Goal: Check status: Check status

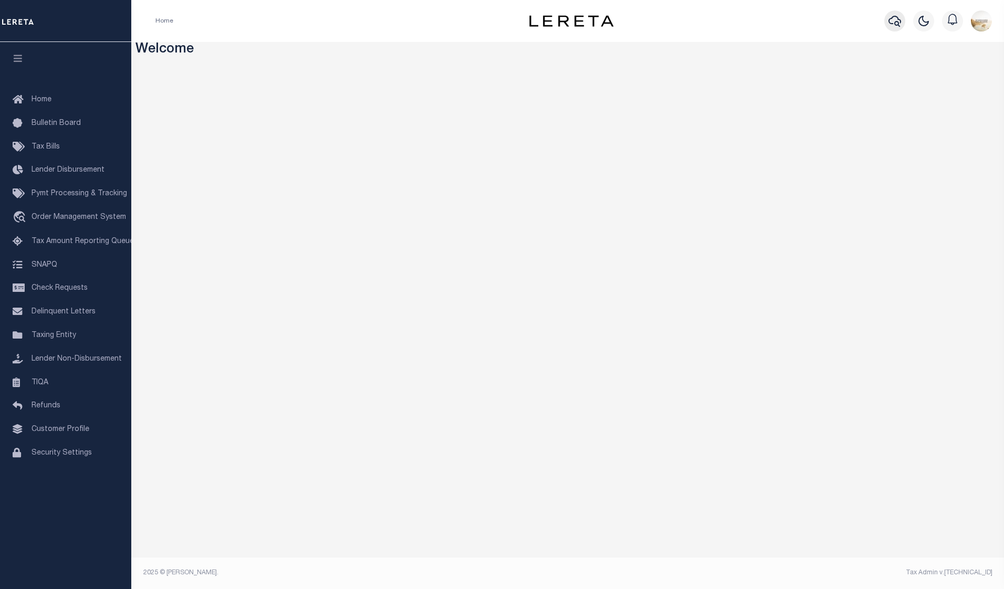
click at [899, 21] on icon "button" at bounding box center [894, 21] width 13 height 13
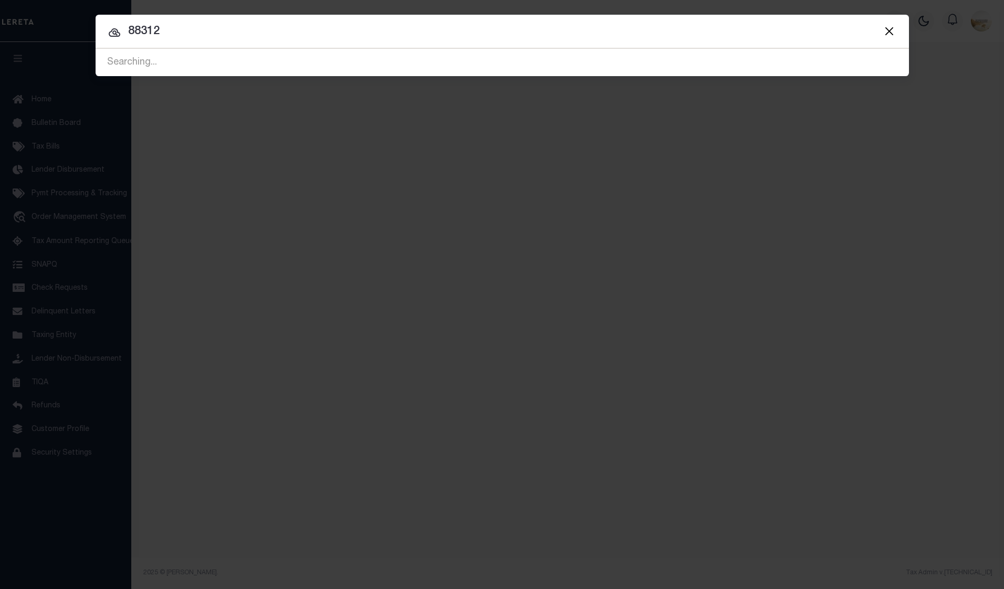
type input "88312"
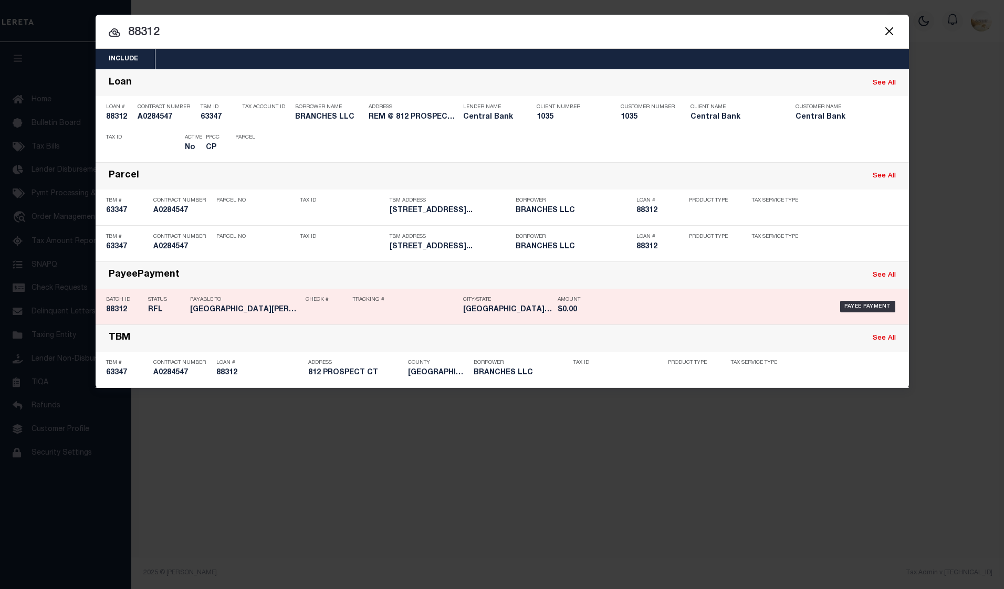
click at [113, 310] on h5 "88312" at bounding box center [124, 309] width 37 height 9
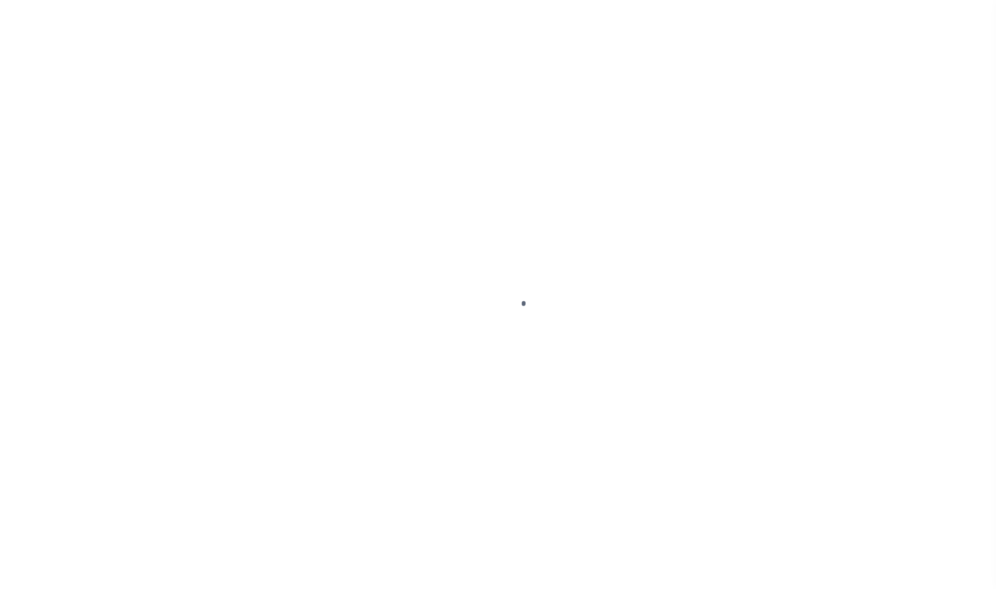
select select "RFL"
type input "[DATE]"
select select
type input "N"
radio input "true"
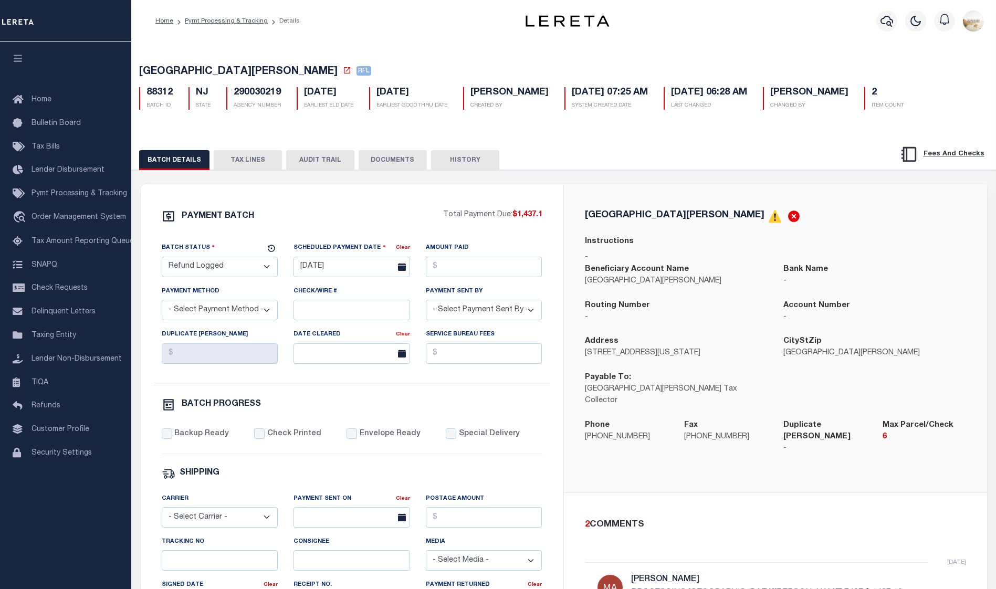
click at [238, 153] on button "TAX LINES" at bounding box center [248, 160] width 68 height 20
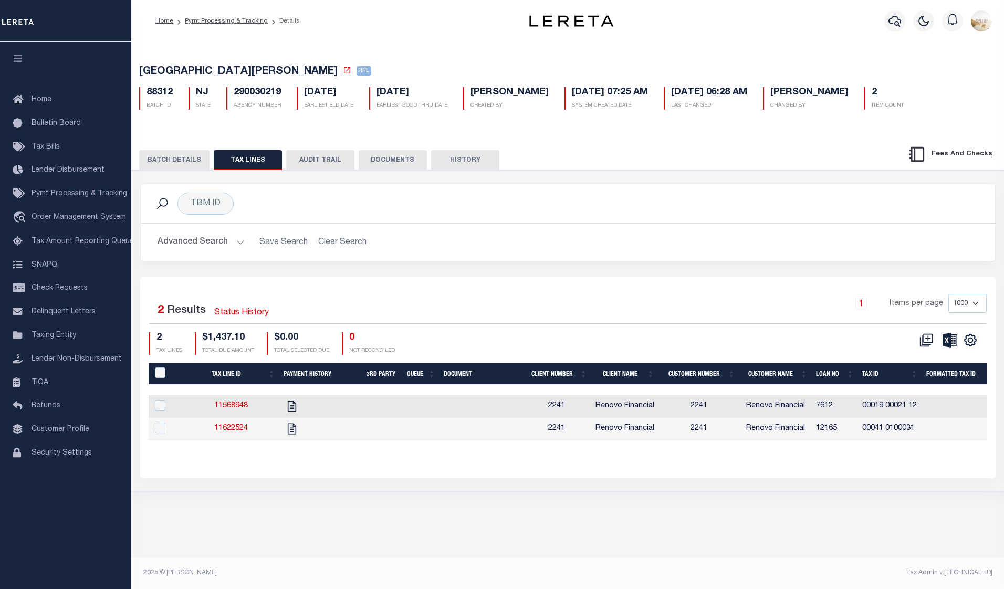
click at [339, 151] on div "BATCH DETAILS TAX LINES AUDIT TRAIL DOCUMENTS HISTORY" at bounding box center [568, 156] width 898 height 27
click at [341, 155] on button "AUDIT TRAIL" at bounding box center [320, 160] width 68 height 20
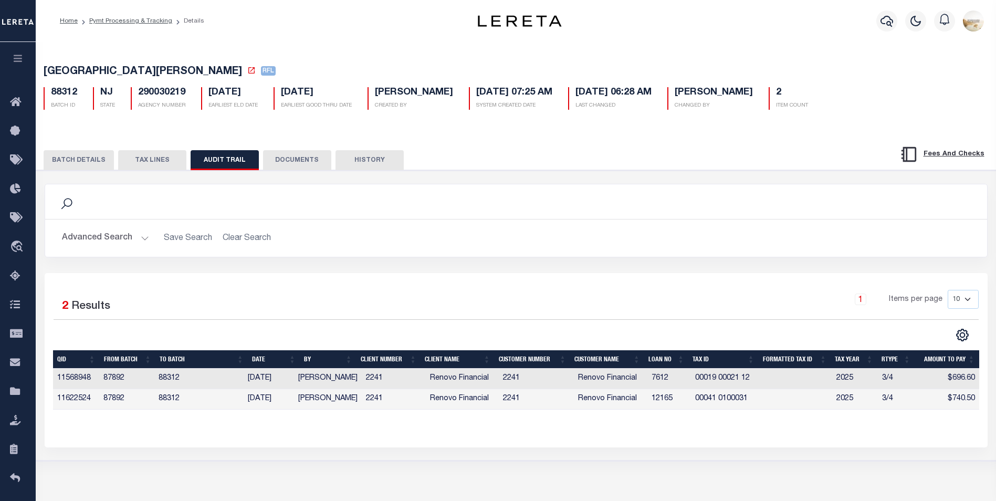
click at [64, 165] on button "BATCH DETAILS" at bounding box center [79, 160] width 70 height 20
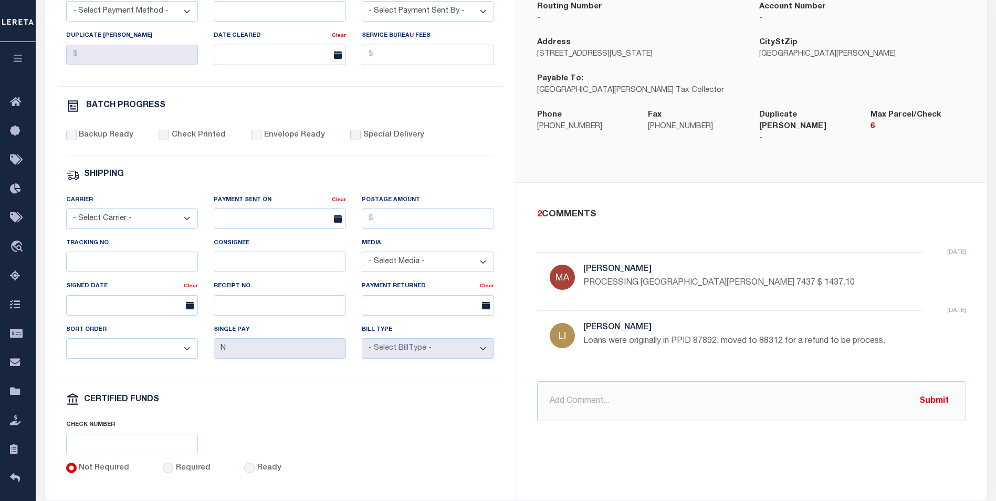
scroll to position [387, 0]
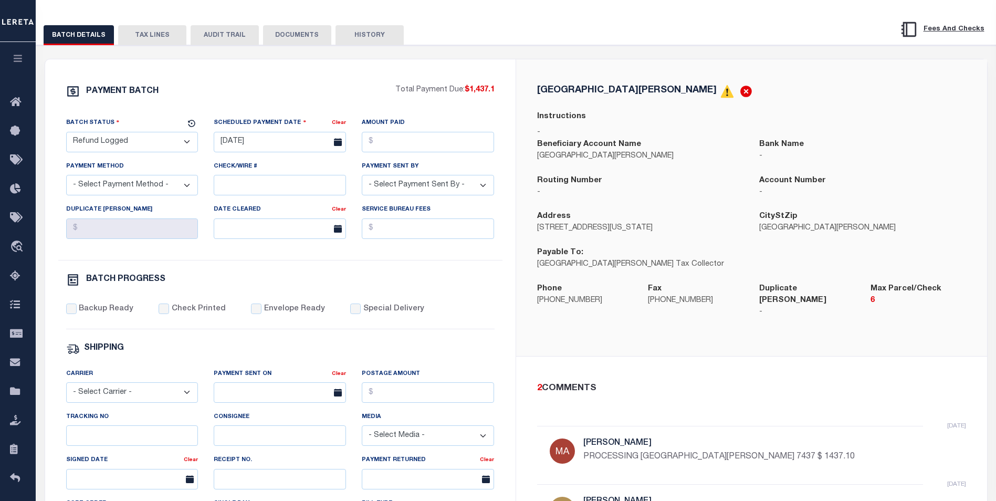
click at [362, 27] on button "HISTORY" at bounding box center [369, 35] width 68 height 20
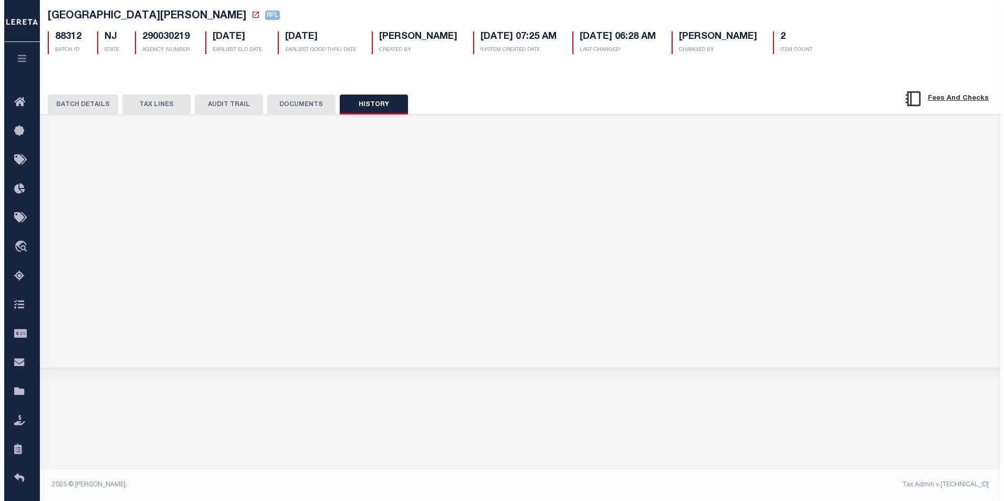
scroll to position [56, 0]
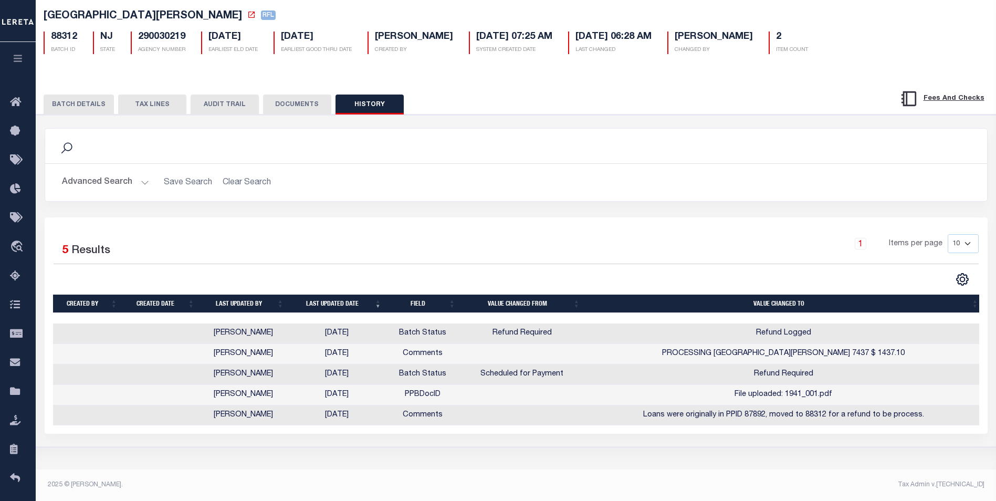
click at [307, 100] on button "DOCUMENTS" at bounding box center [297, 104] width 68 height 20
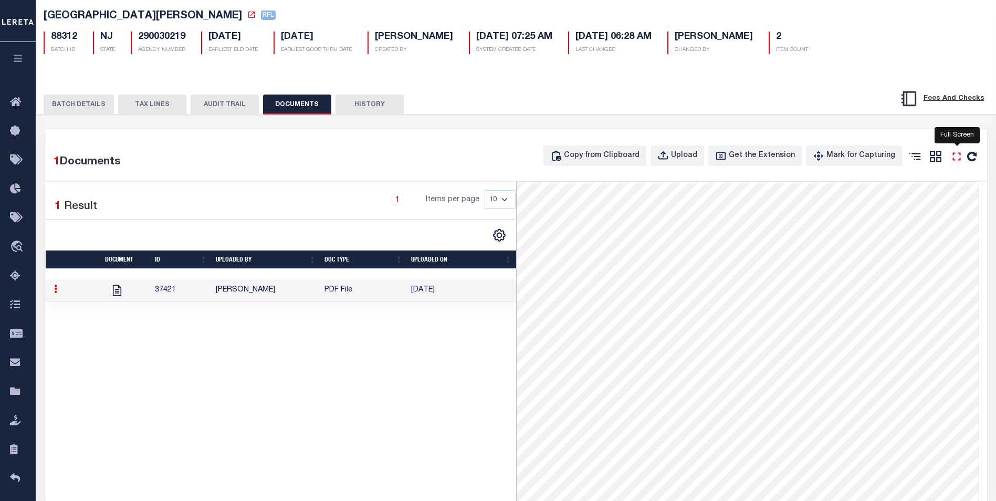
click at [954, 161] on icon "" at bounding box center [956, 157] width 8 height 8
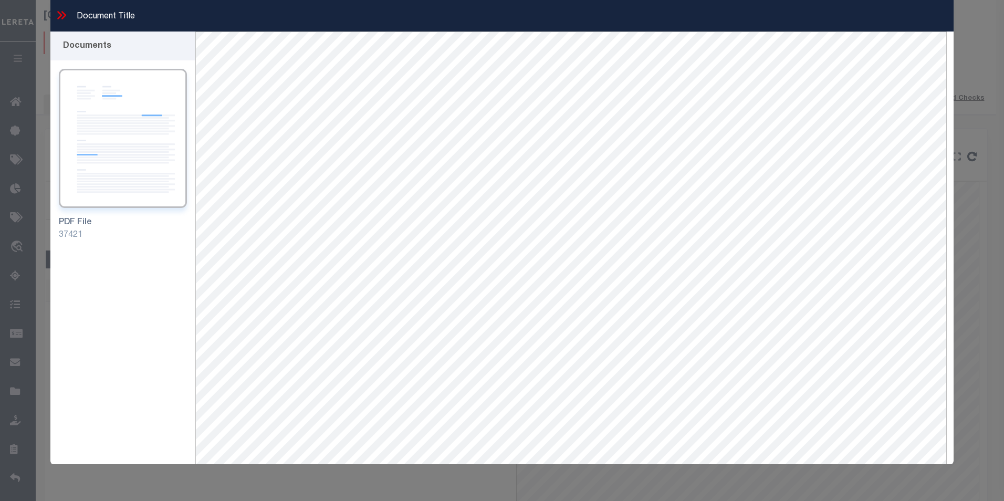
click at [57, 13] on icon at bounding box center [62, 15] width 14 height 14
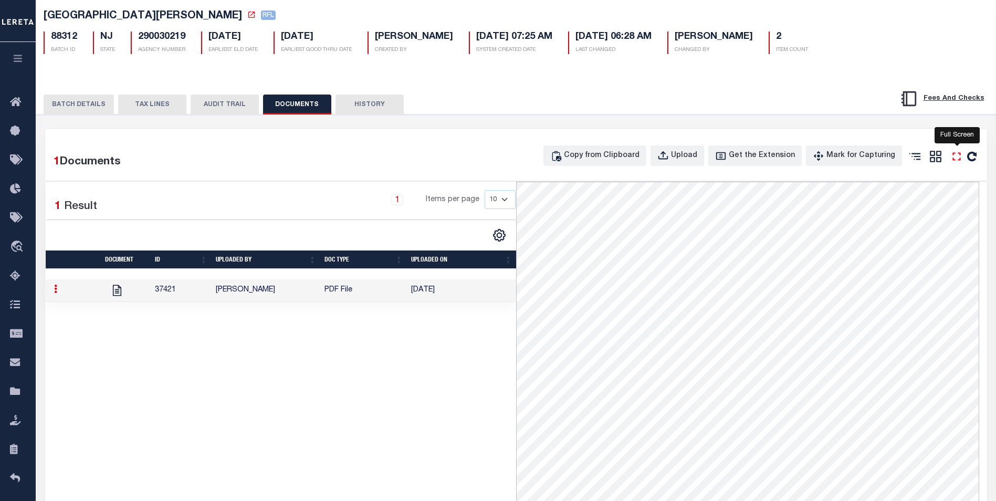
click at [958, 156] on icon "" at bounding box center [956, 157] width 8 height 8
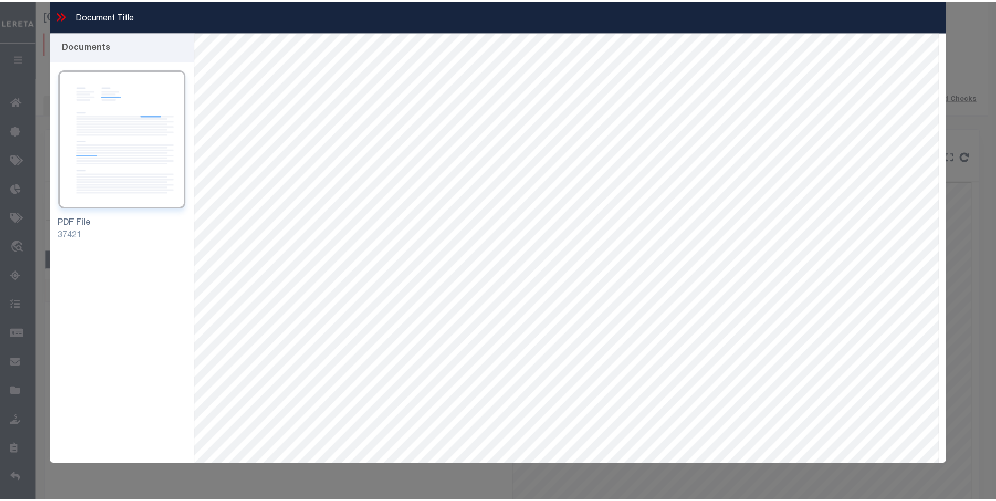
scroll to position [19, 0]
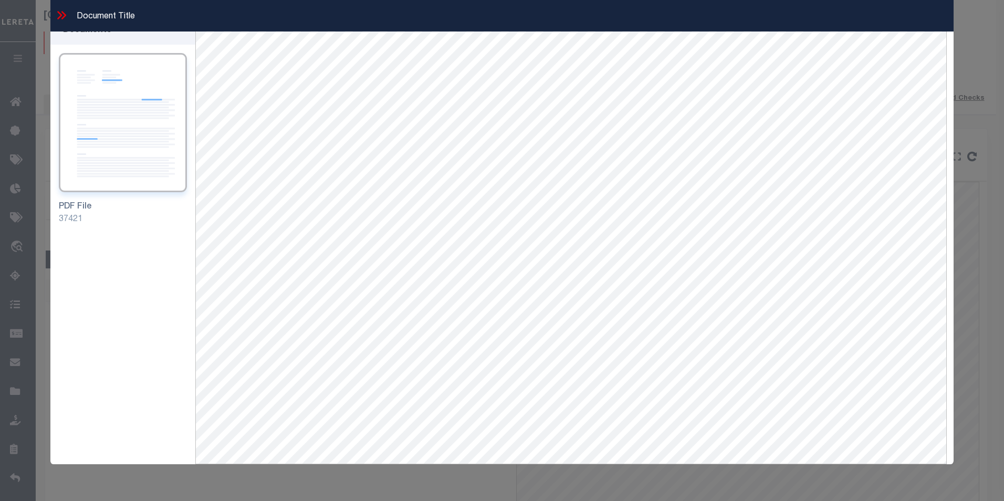
click at [61, 14] on icon at bounding box center [62, 15] width 14 height 14
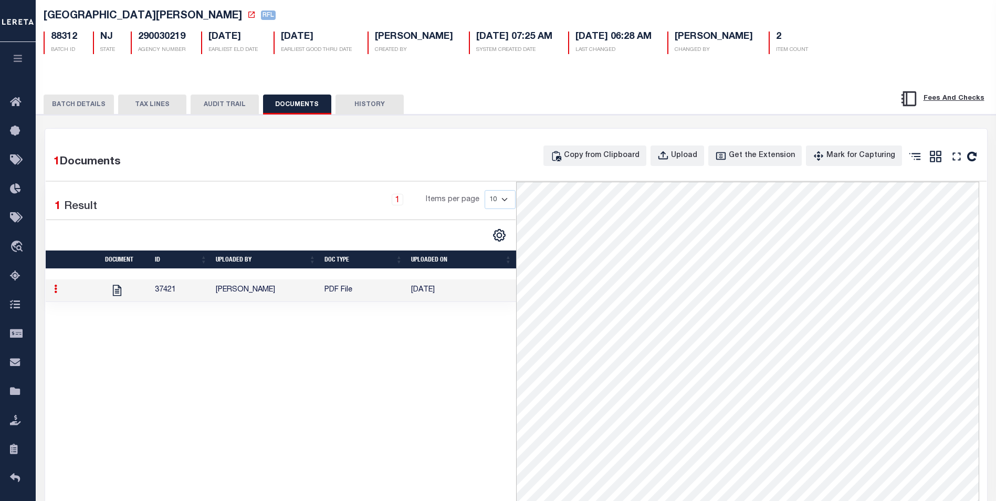
click at [90, 100] on button "BATCH DETAILS" at bounding box center [79, 104] width 70 height 20
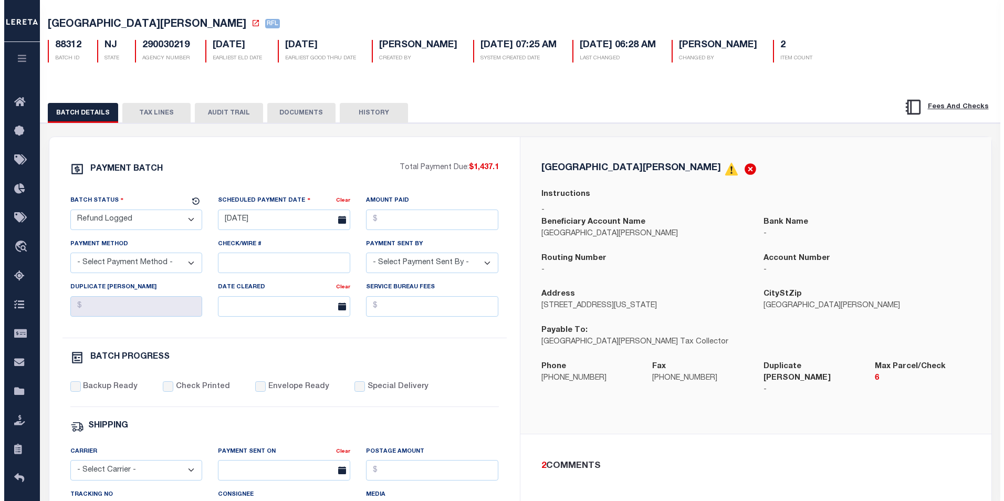
scroll to position [20, 0]
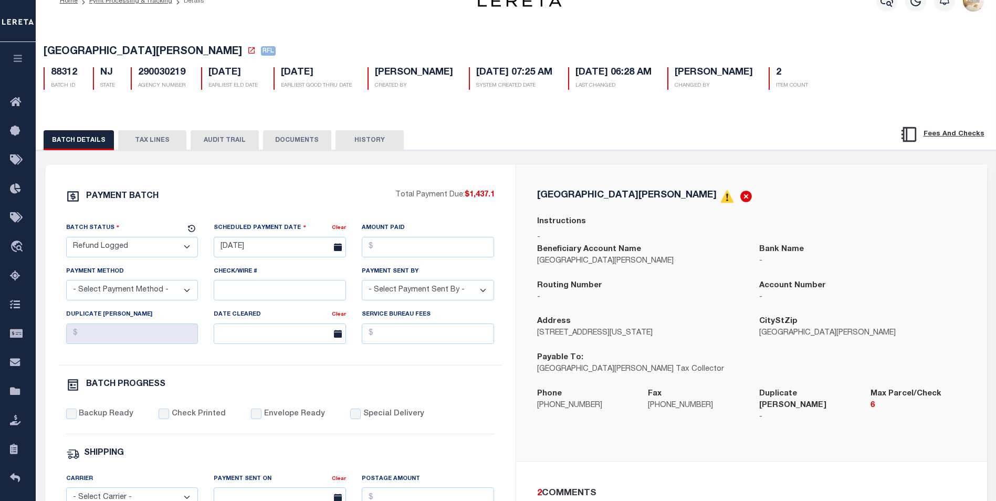
click at [306, 143] on button "DOCUMENTS" at bounding box center [297, 140] width 68 height 20
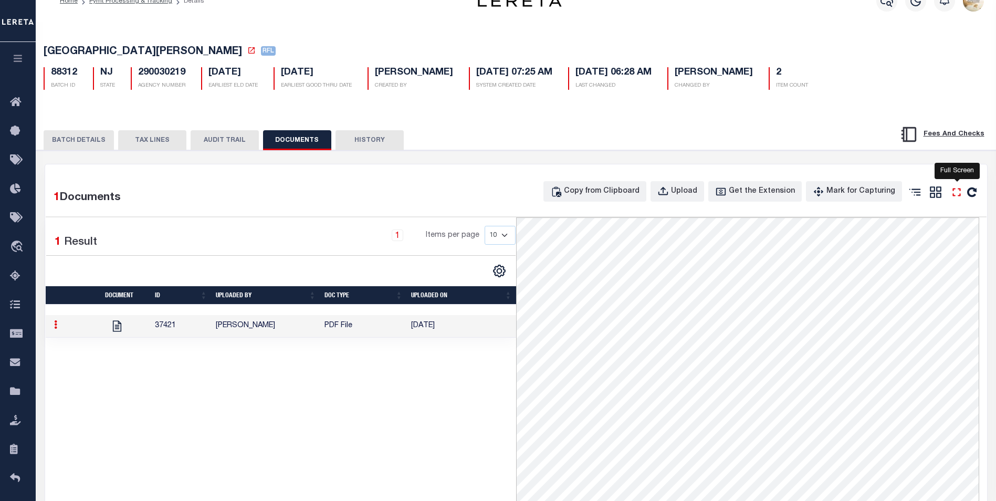
click at [955, 195] on icon "" at bounding box center [957, 192] width 14 height 14
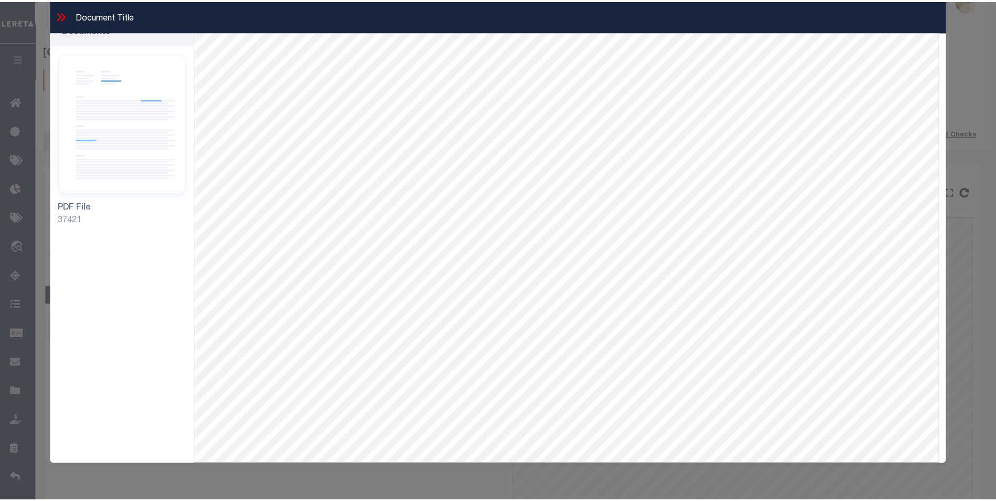
scroll to position [0, 0]
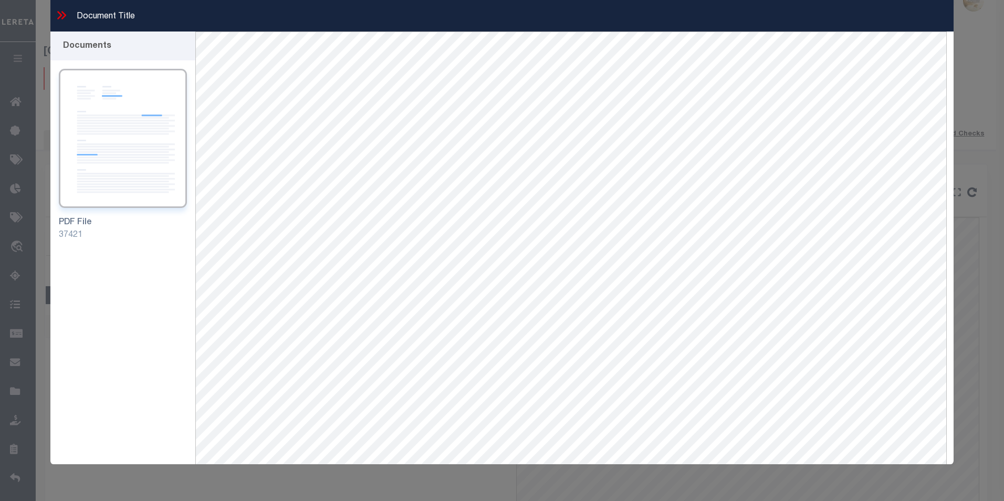
click at [58, 15] on icon at bounding box center [62, 15] width 14 height 14
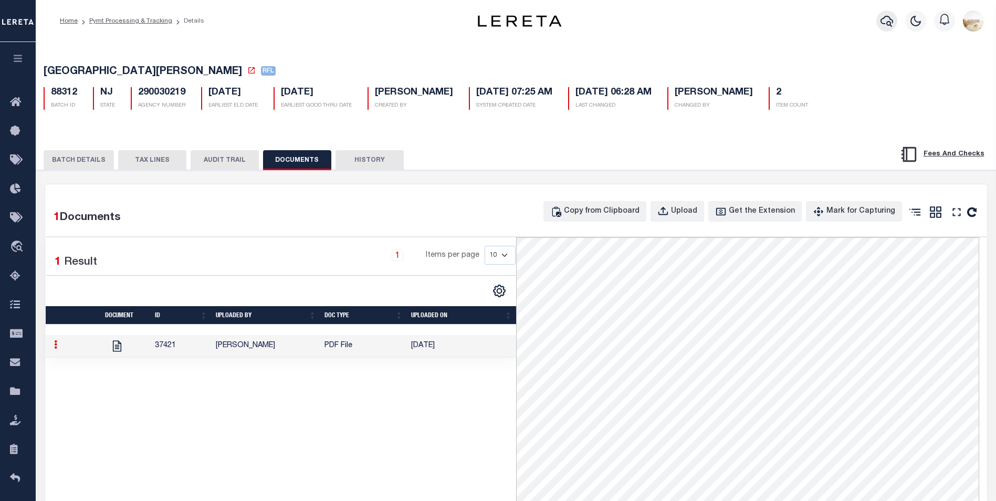
click at [888, 17] on icon "button" at bounding box center [886, 21] width 13 height 11
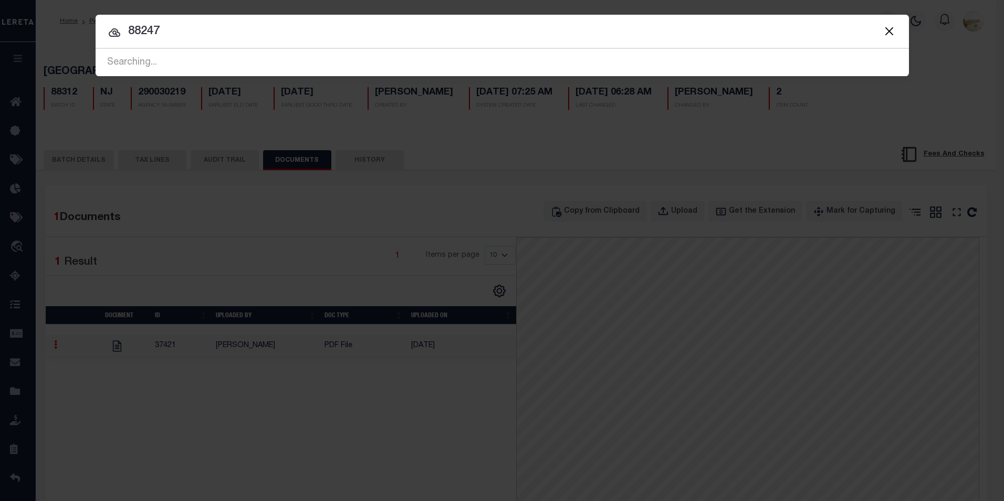
type input "88247"
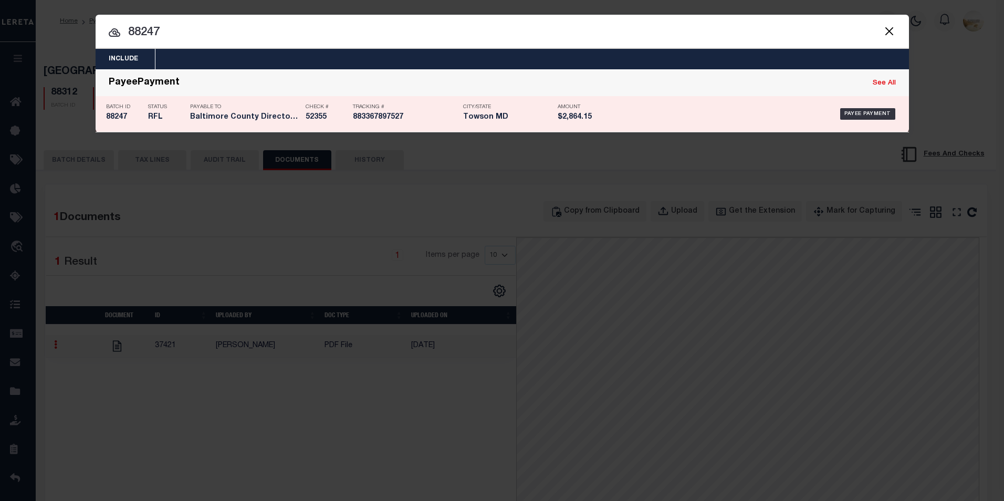
click at [113, 119] on h5 "88247" at bounding box center [124, 117] width 37 height 9
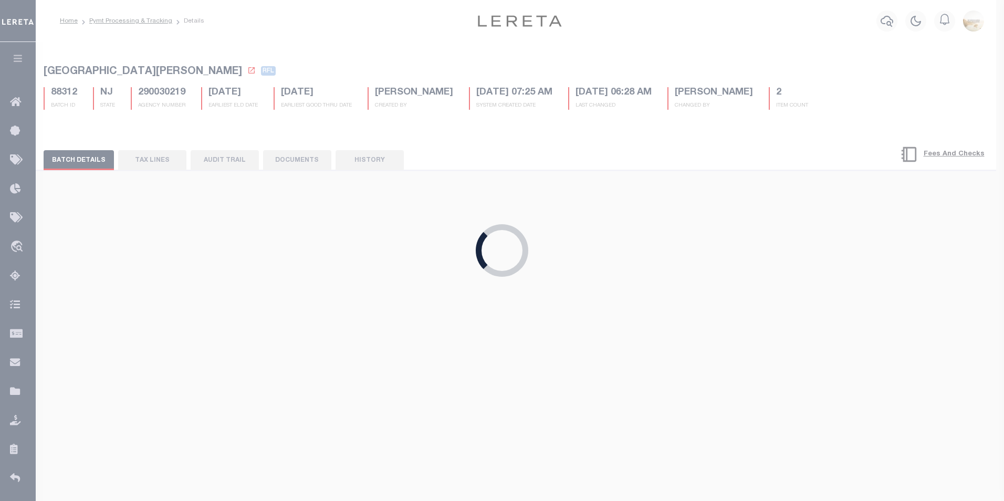
type input "[DATE]"
type input "$2,864.15"
select select "CHK"
type input "52355"
select select "[PERSON_NAME]"
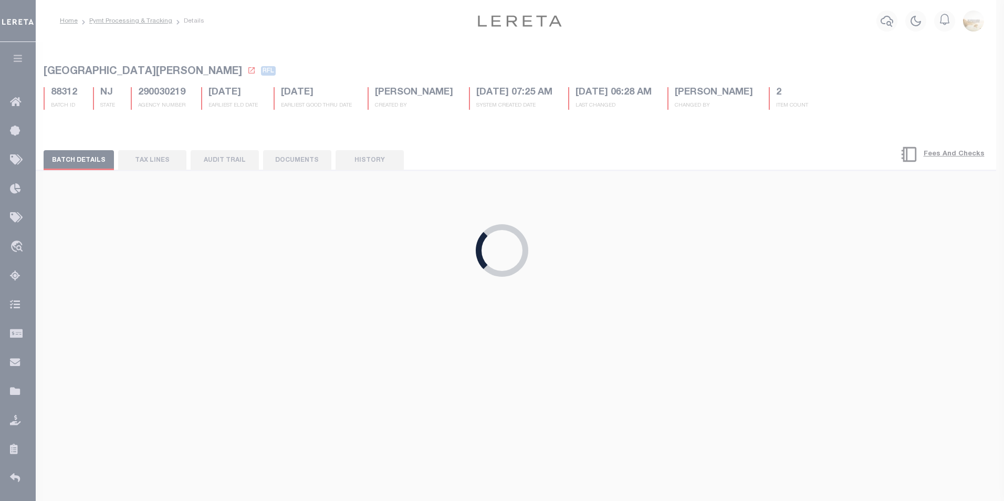
type input "$1"
checkbox input "true"
select select "FDX"
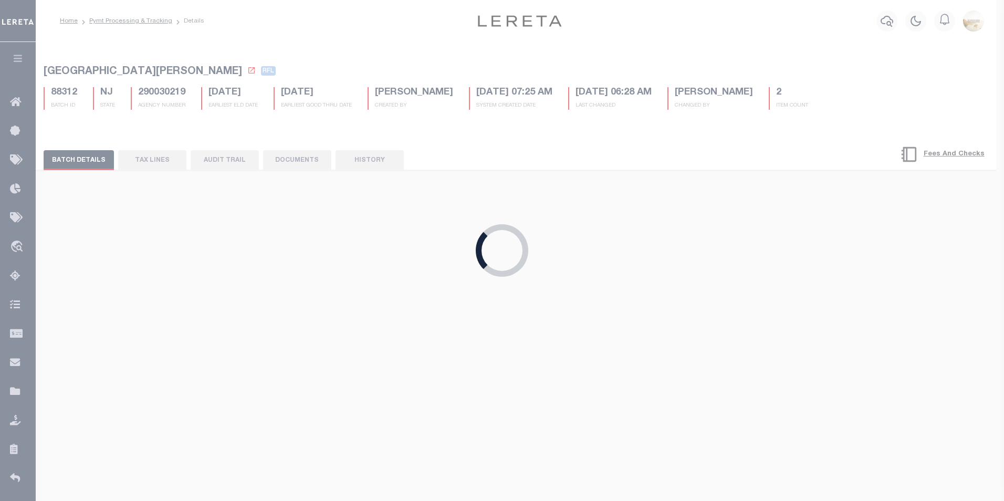
type input "[DATE]"
type input "$72.35"
type input "883367897527"
select select
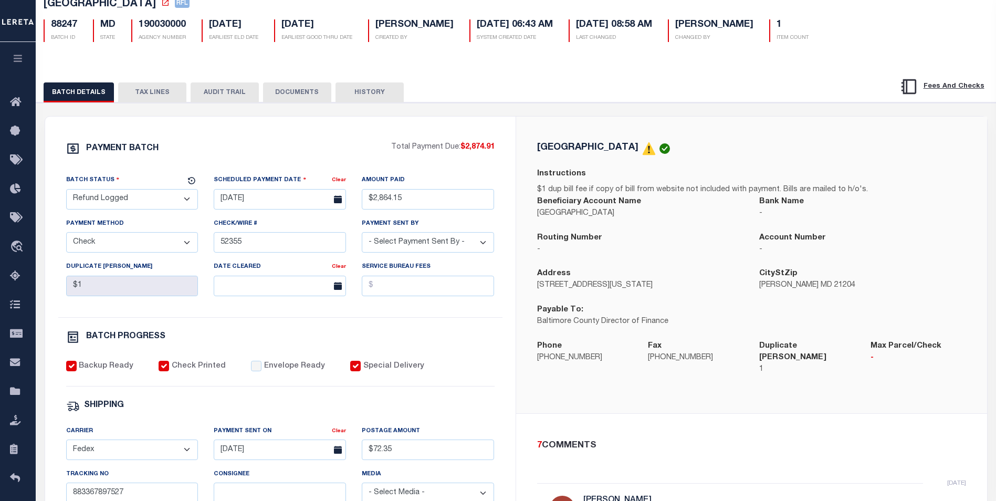
scroll to position [52, 0]
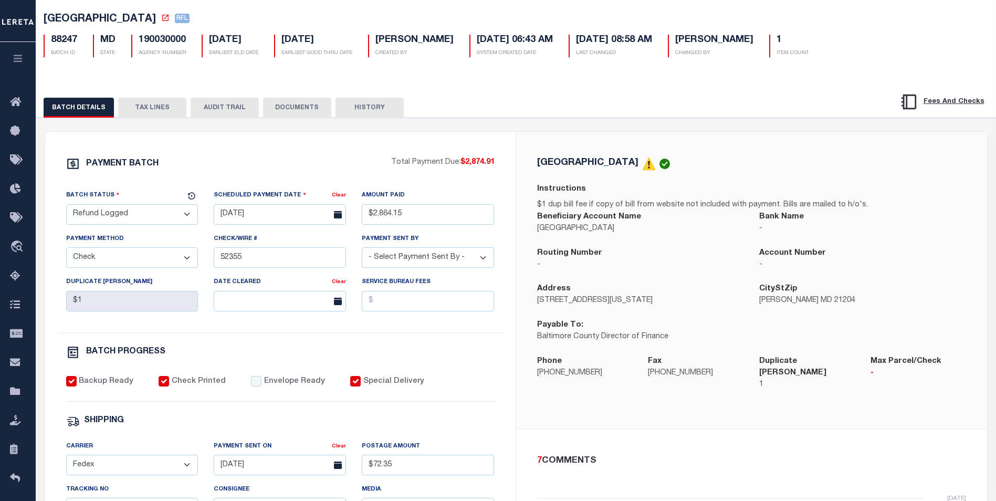
click at [200, 109] on button "AUDIT TRAIL" at bounding box center [225, 108] width 68 height 20
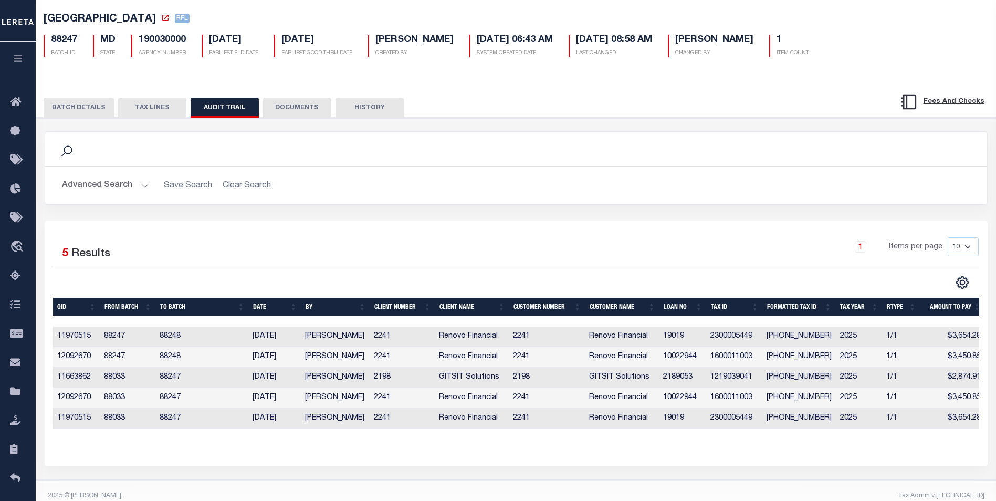
scroll to position [0, 0]
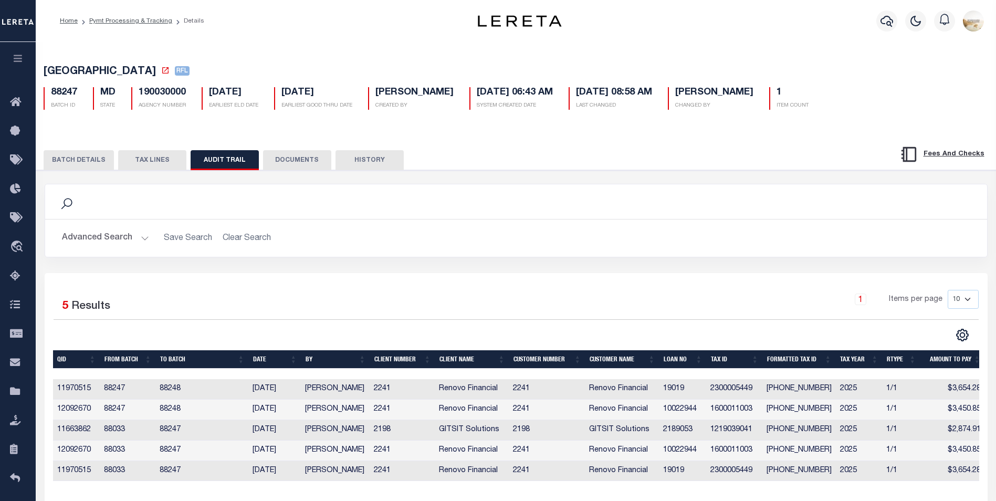
click at [274, 160] on button "DOCUMENTS" at bounding box center [297, 160] width 68 height 20
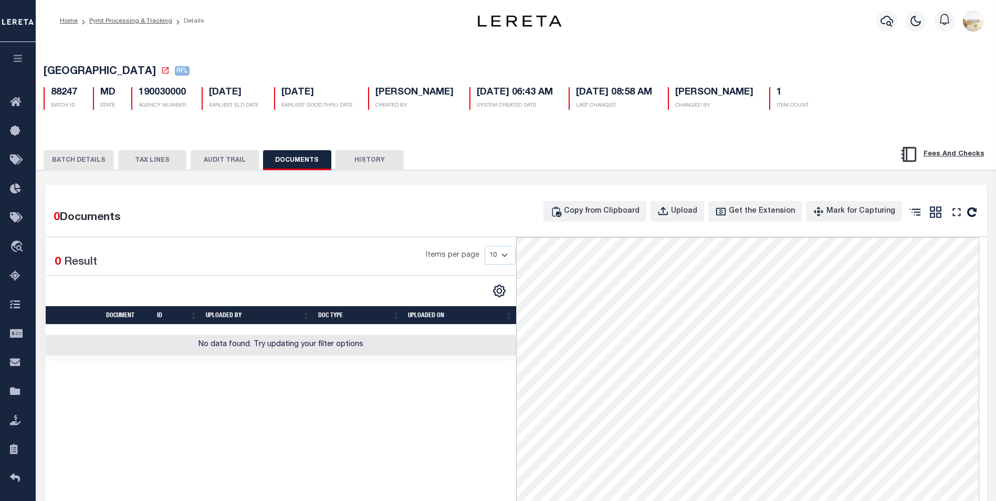
click at [158, 156] on button "TAX LINES" at bounding box center [152, 160] width 68 height 20
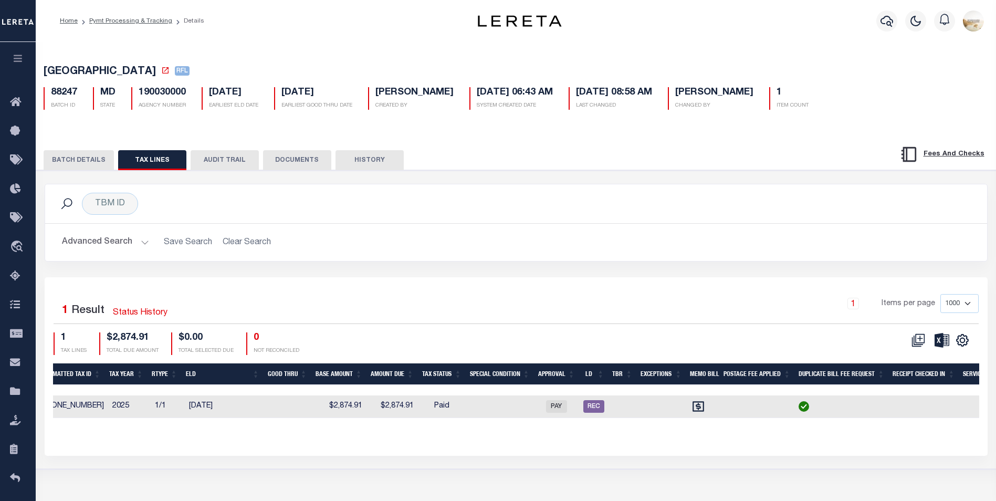
click at [303, 153] on button "DOCUMENTS" at bounding box center [297, 160] width 68 height 20
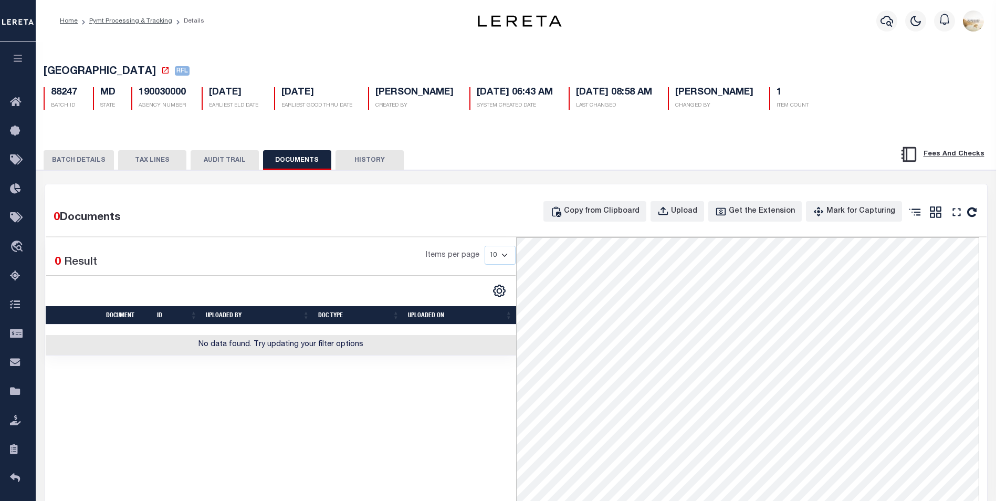
click at [365, 162] on button "HISTORY" at bounding box center [369, 160] width 68 height 20
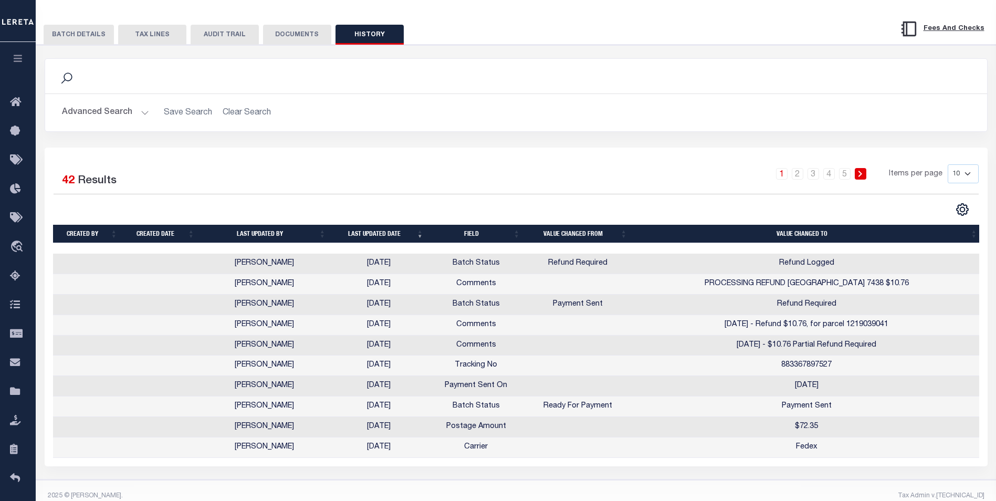
scroll to position [143, 0]
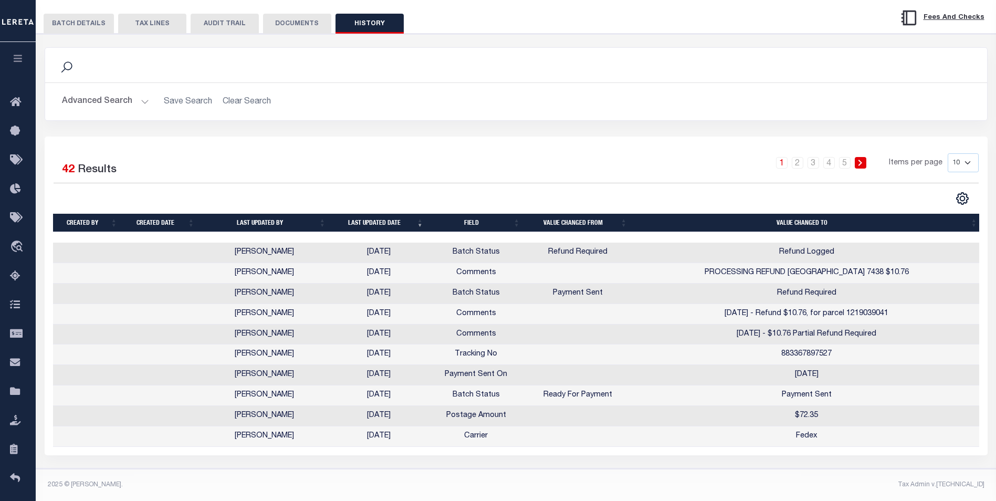
click at [86, 19] on button "BATCH DETAILS" at bounding box center [79, 24] width 70 height 20
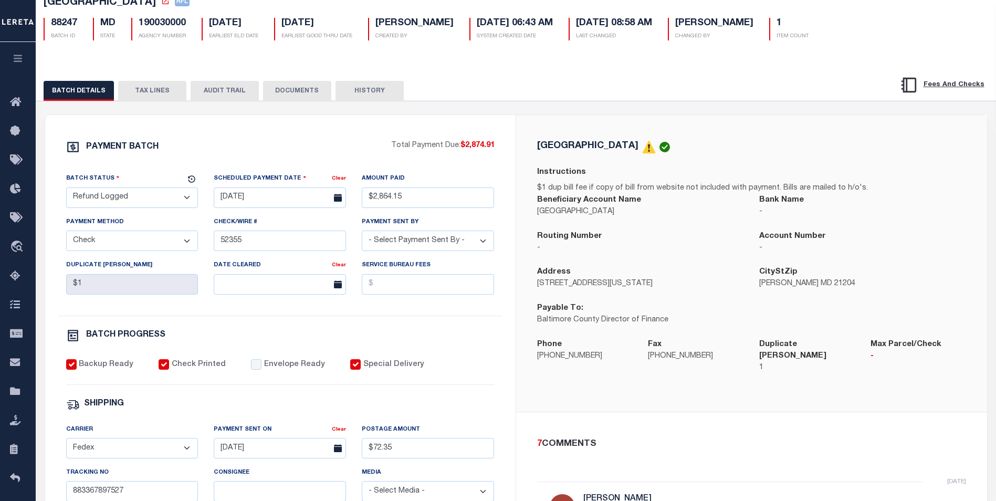
scroll to position [52, 0]
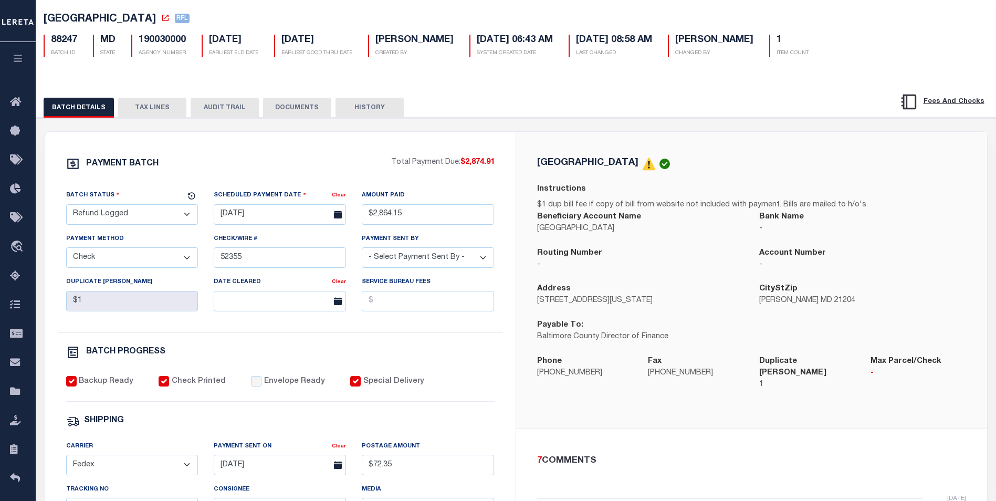
click at [235, 98] on div "BATCH DETAILS TAX LINES AUDIT TRAIL DOCUMENTS HISTORY" at bounding box center [516, 104] width 986 height 27
click at [236, 103] on button "AUDIT TRAIL" at bounding box center [225, 108] width 68 height 20
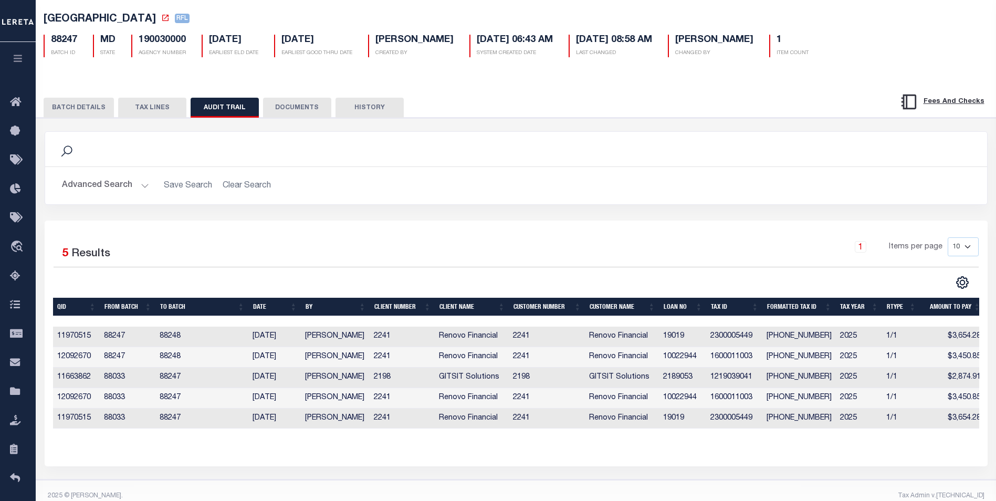
click at [75, 108] on button "BATCH DETAILS" at bounding box center [79, 108] width 70 height 20
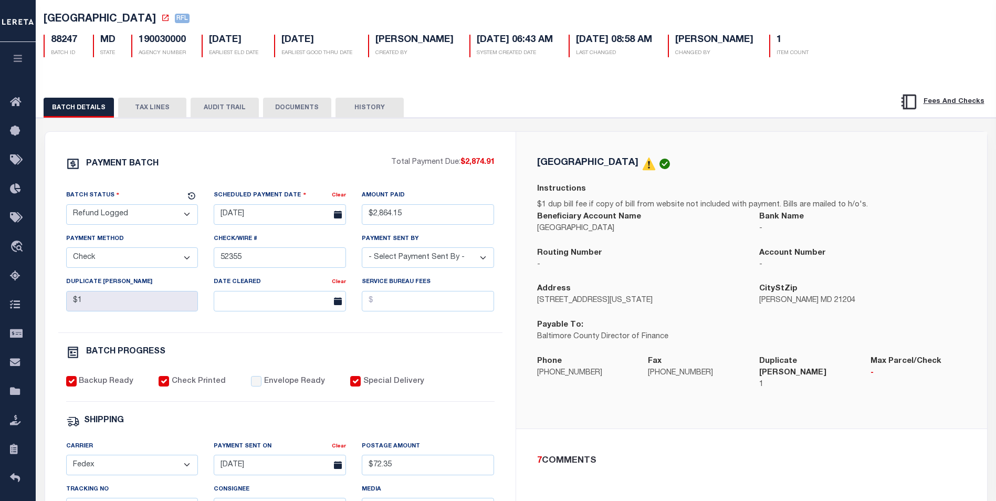
click at [300, 106] on button "DOCUMENTS" at bounding box center [297, 108] width 68 height 20
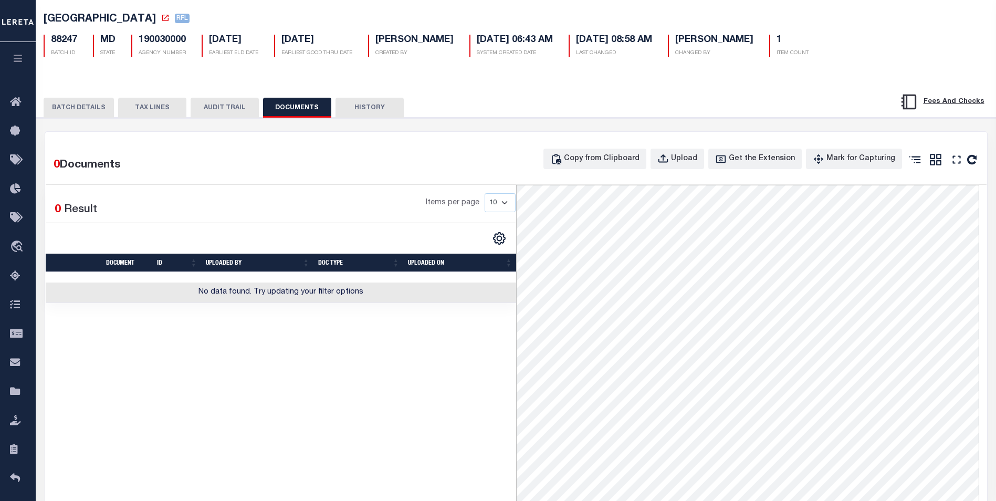
click at [87, 111] on button "BATCH DETAILS" at bounding box center [79, 108] width 70 height 20
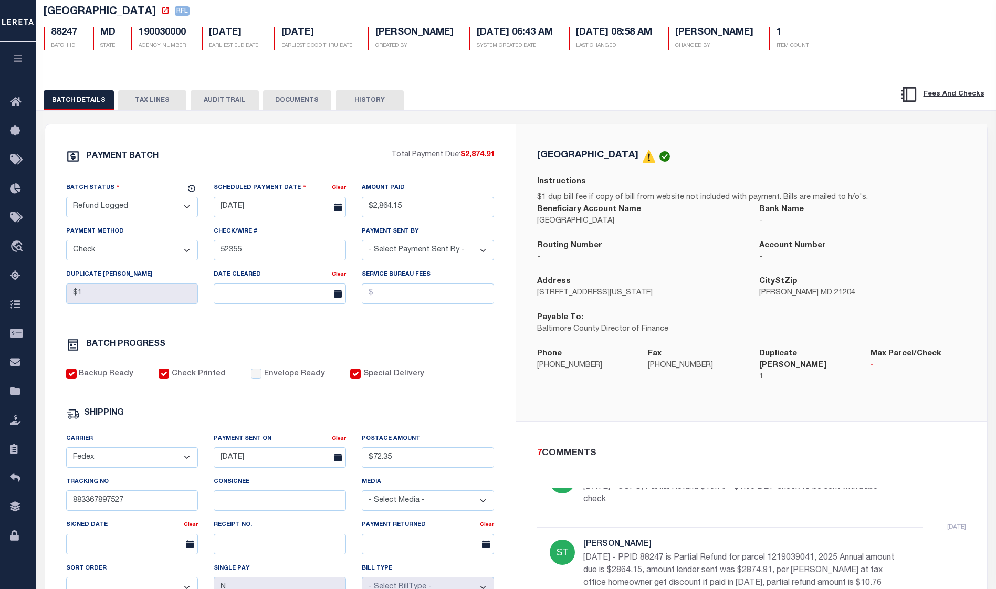
scroll to position [0, 0]
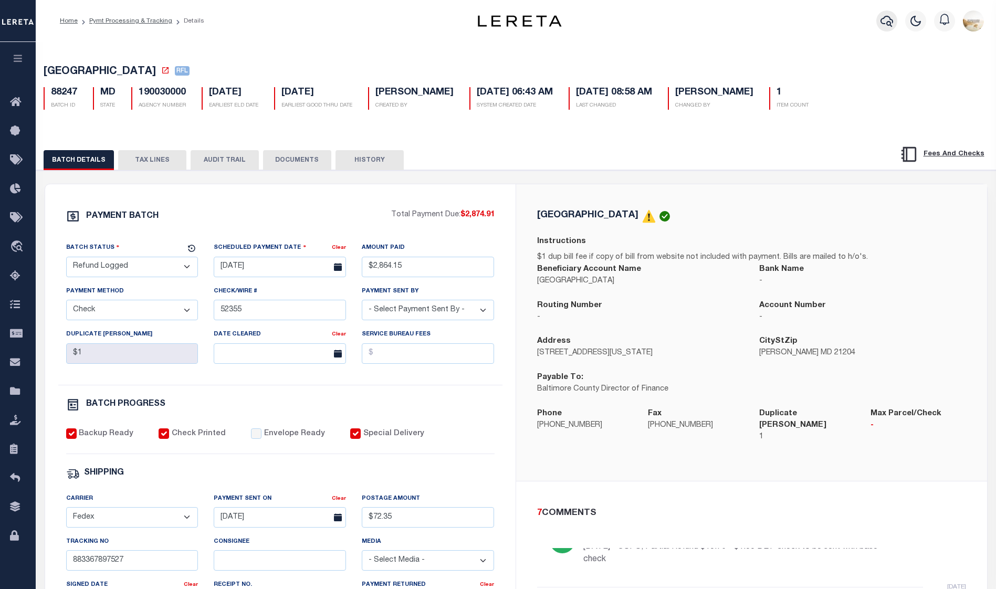
click at [887, 24] on icon "button" at bounding box center [886, 21] width 13 height 13
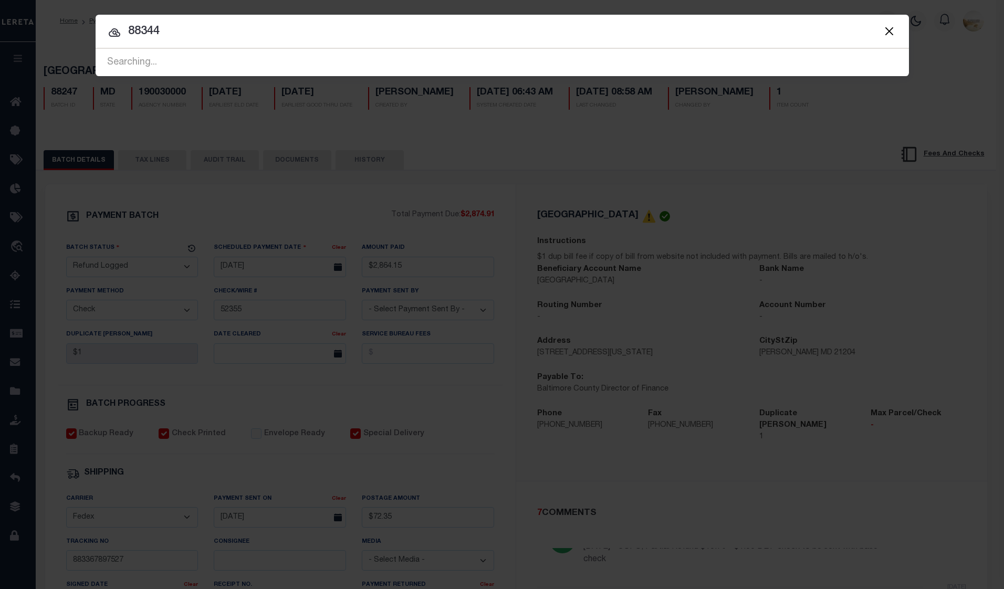
type input "88344"
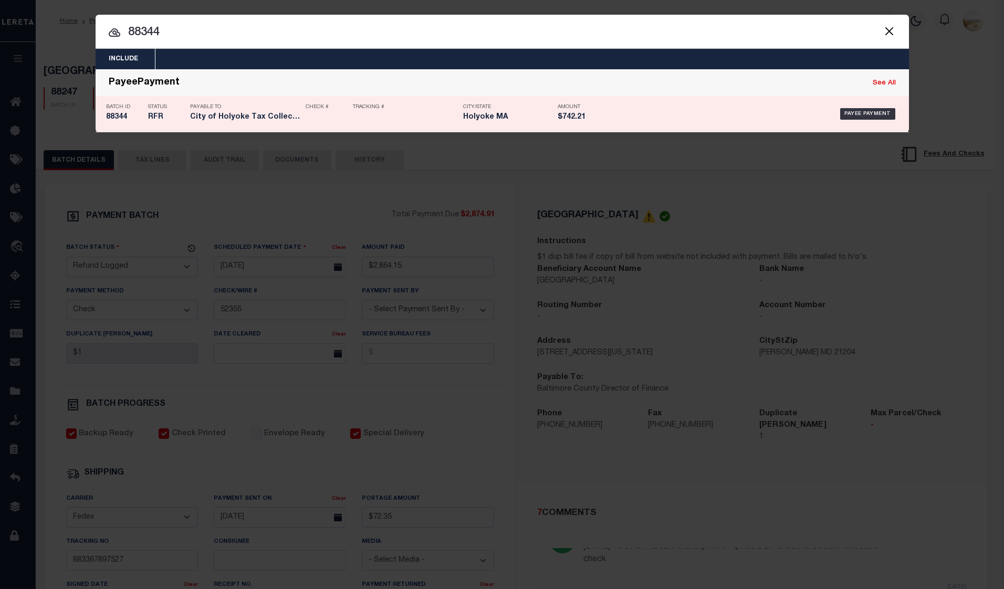
click at [123, 123] on div "Batch ID 88344" at bounding box center [124, 114] width 37 height 30
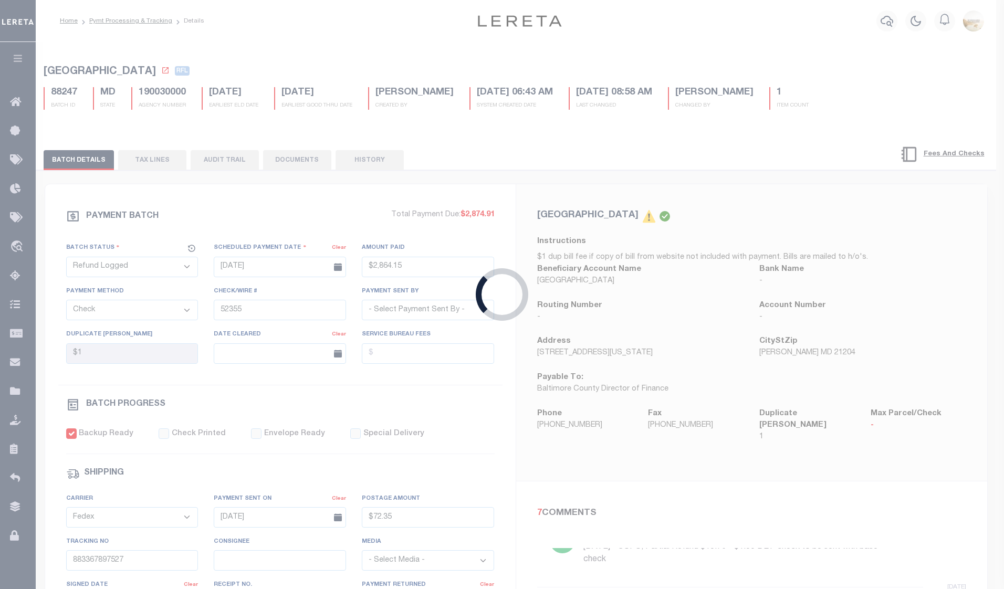
type input "[DATE]"
type input "$742.21"
select select
select select "[PERSON_NAME]"
checkbox input "false"
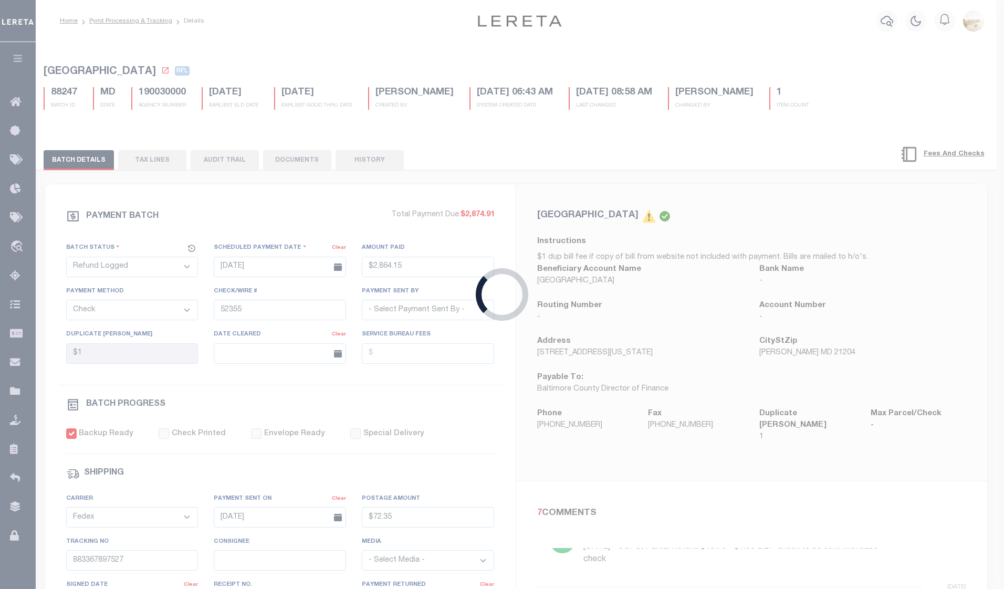
checkbox input "false"
select select
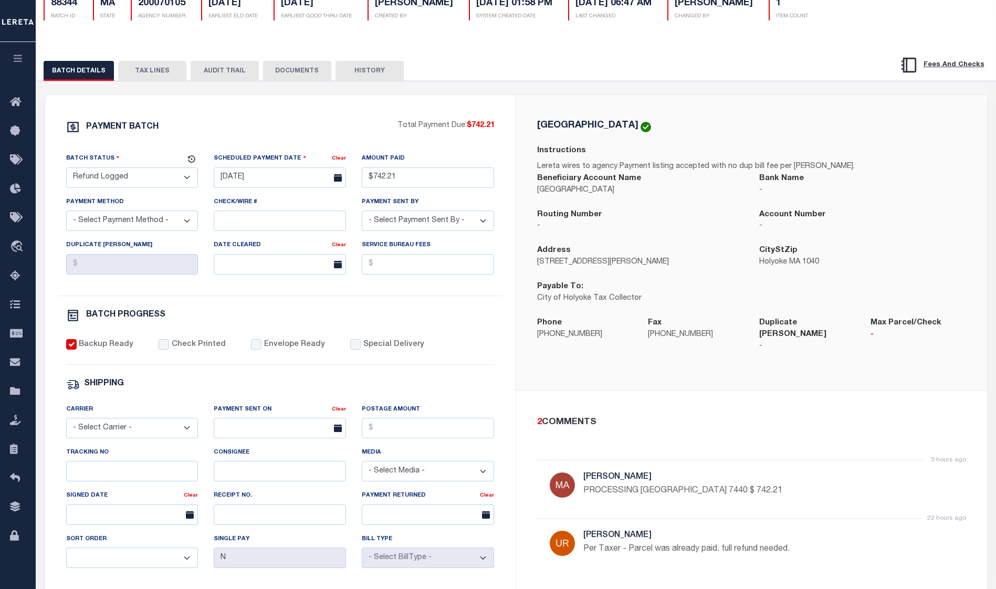
scroll to position [37, 0]
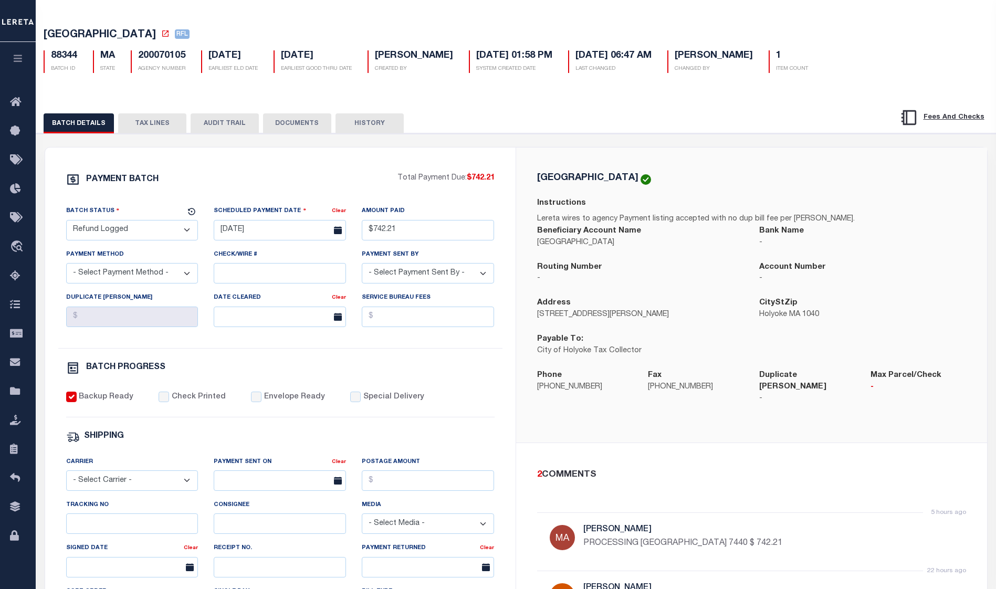
click at [151, 131] on button "TAX LINES" at bounding box center [152, 123] width 68 height 20
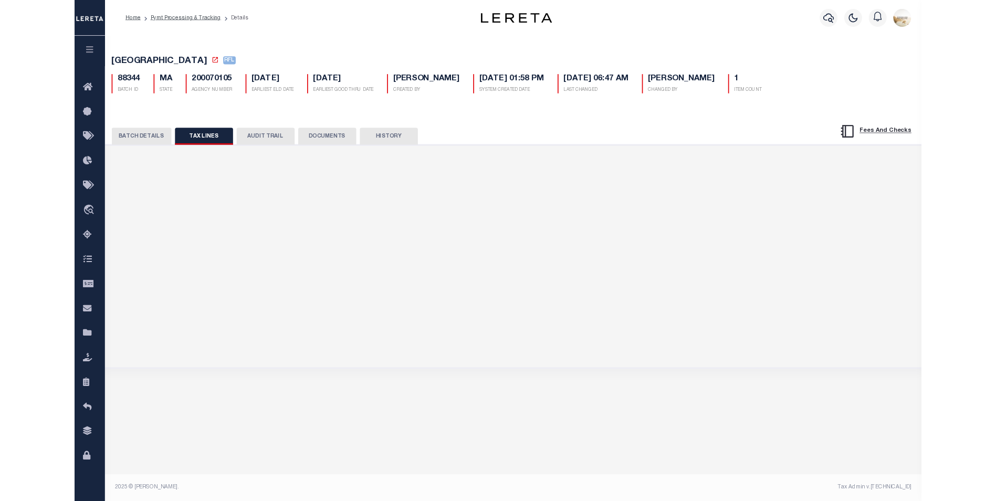
scroll to position [0, 0]
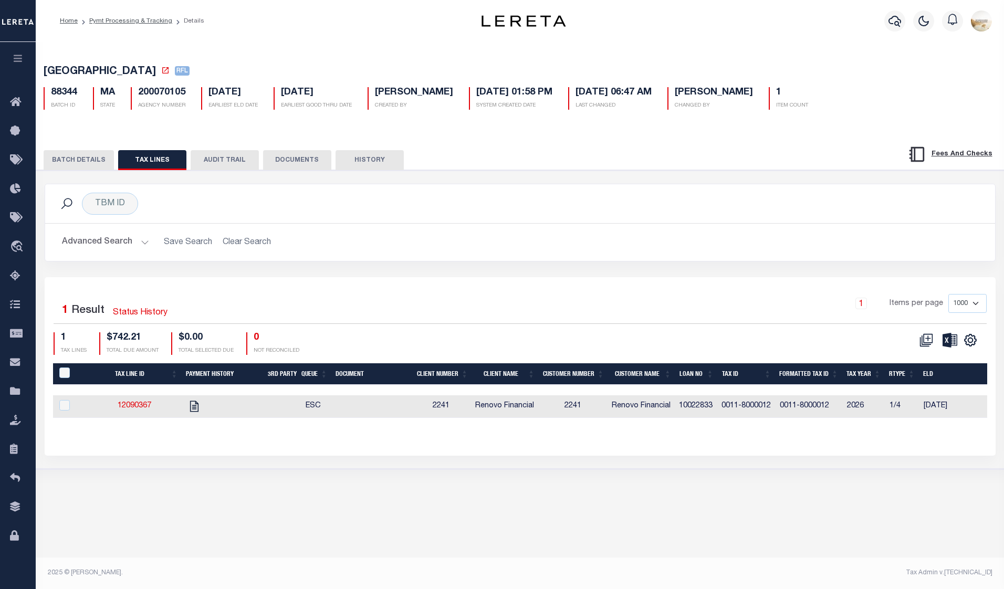
click at [234, 153] on button "AUDIT TRAIL" at bounding box center [225, 160] width 68 height 20
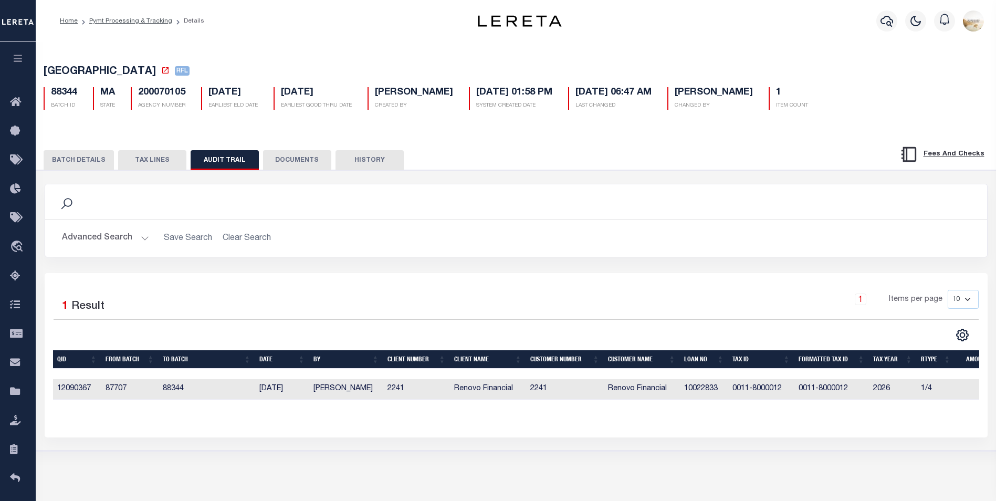
click at [97, 164] on button "BATCH DETAILS" at bounding box center [79, 160] width 70 height 20
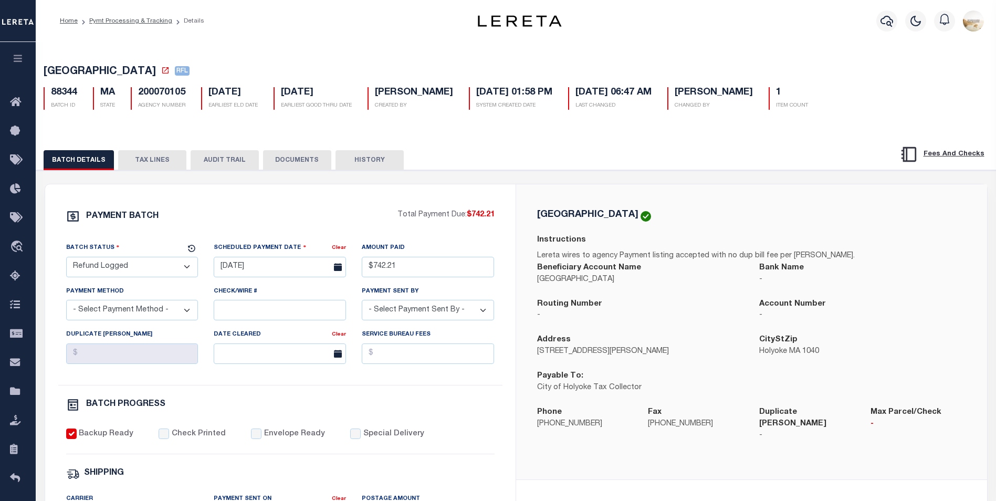
click at [310, 163] on button "DOCUMENTS" at bounding box center [297, 160] width 68 height 20
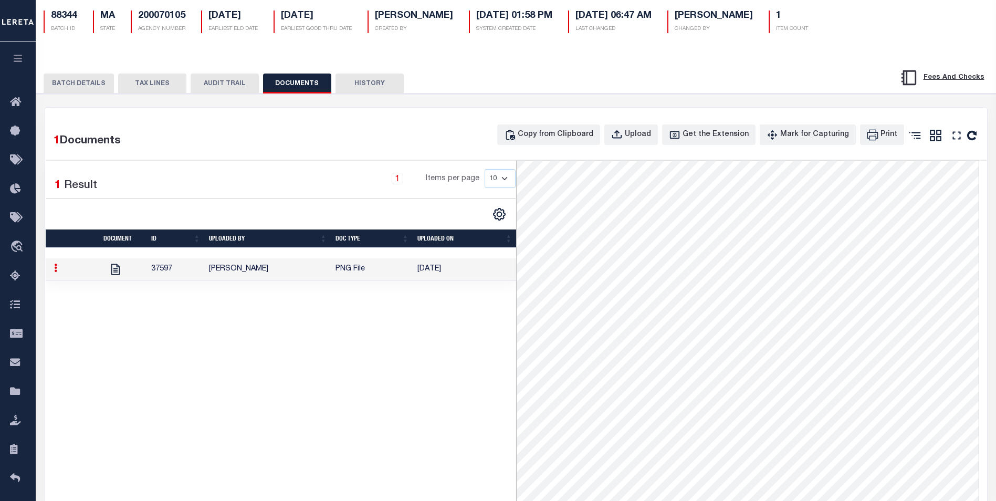
scroll to position [105, 0]
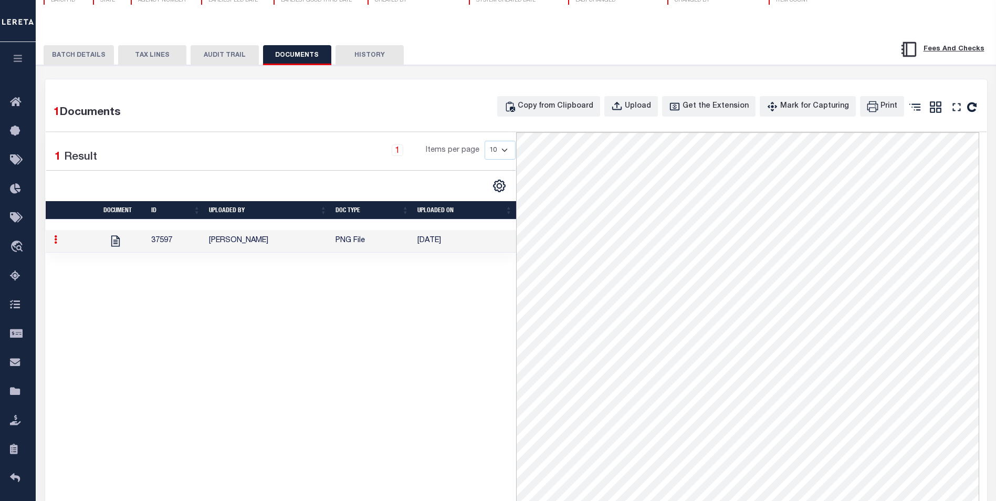
click at [208, 54] on button "AUDIT TRAIL" at bounding box center [225, 55] width 68 height 20
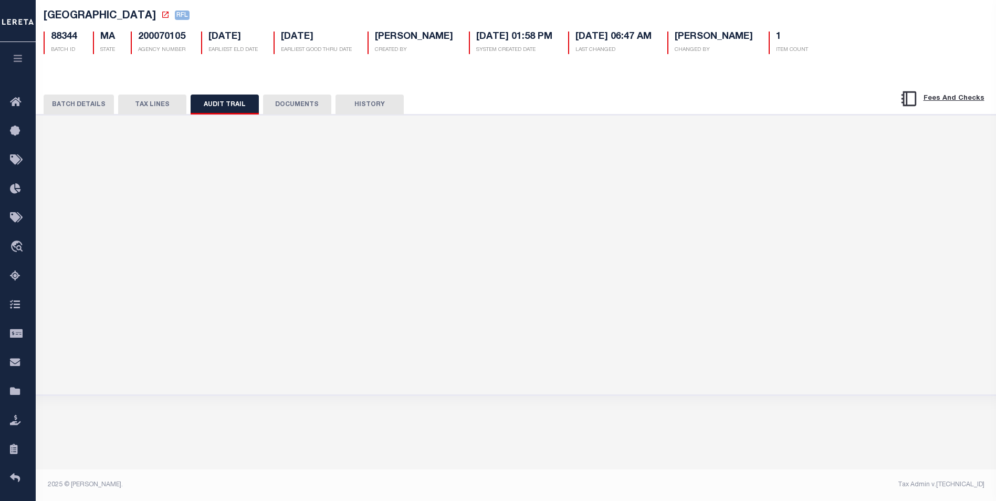
scroll to position [56, 0]
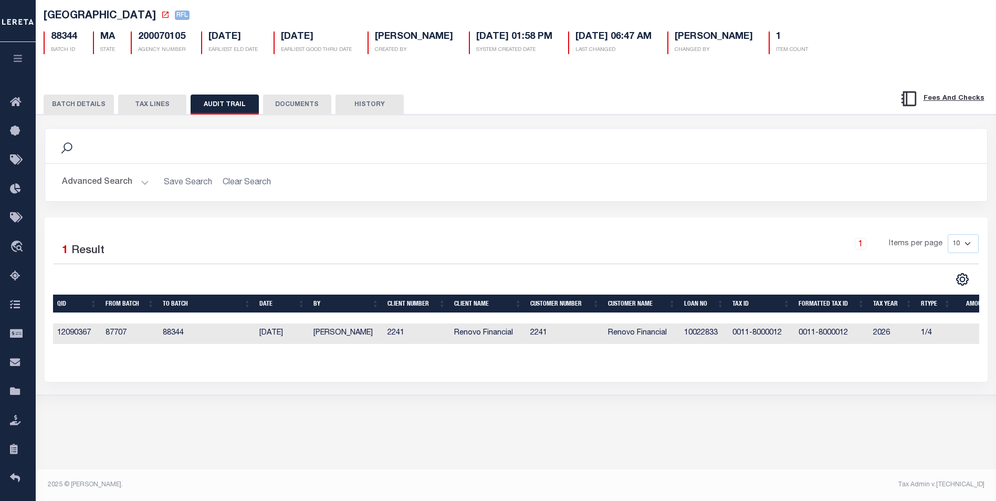
click at [305, 104] on button "DOCUMENTS" at bounding box center [297, 104] width 68 height 20
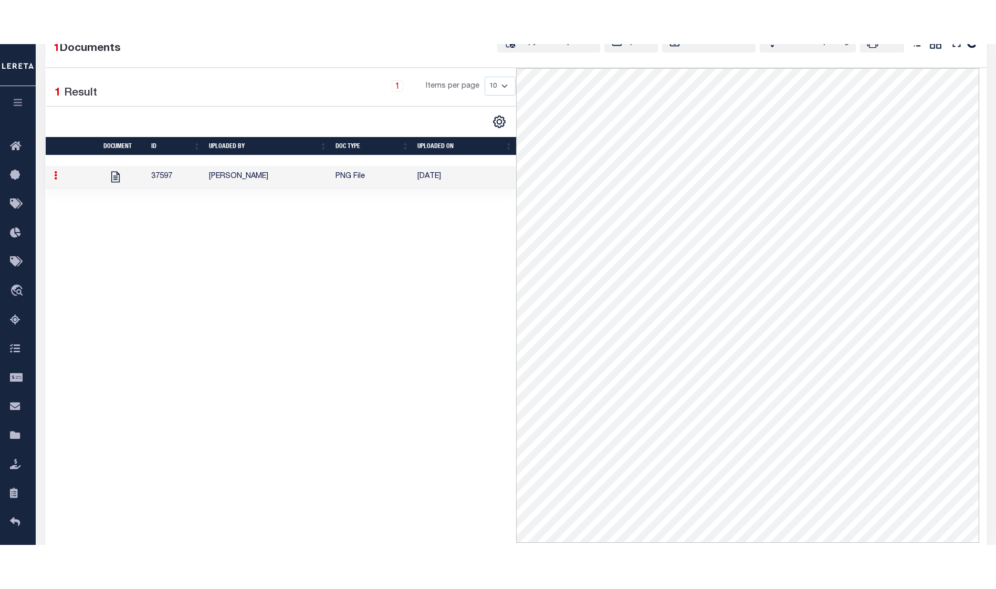
scroll to position [108, 0]
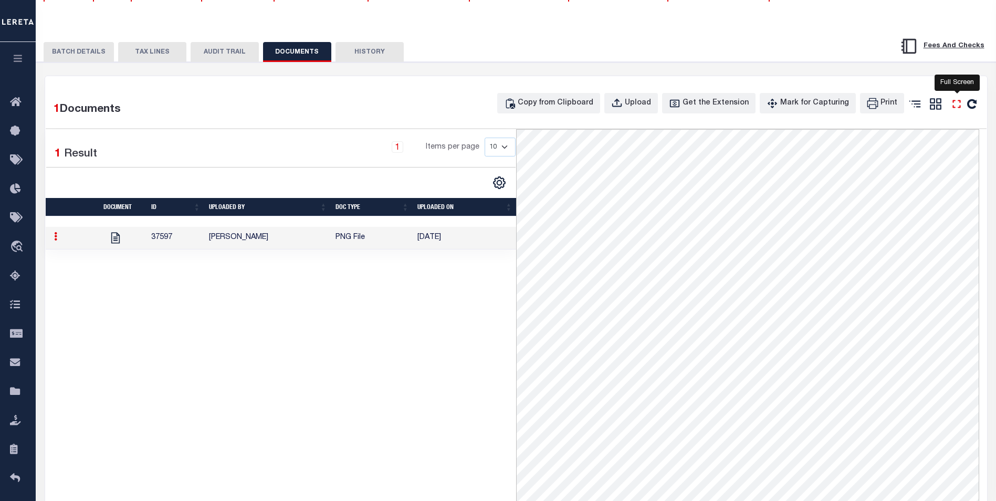
click at [954, 111] on icon "" at bounding box center [957, 104] width 14 height 14
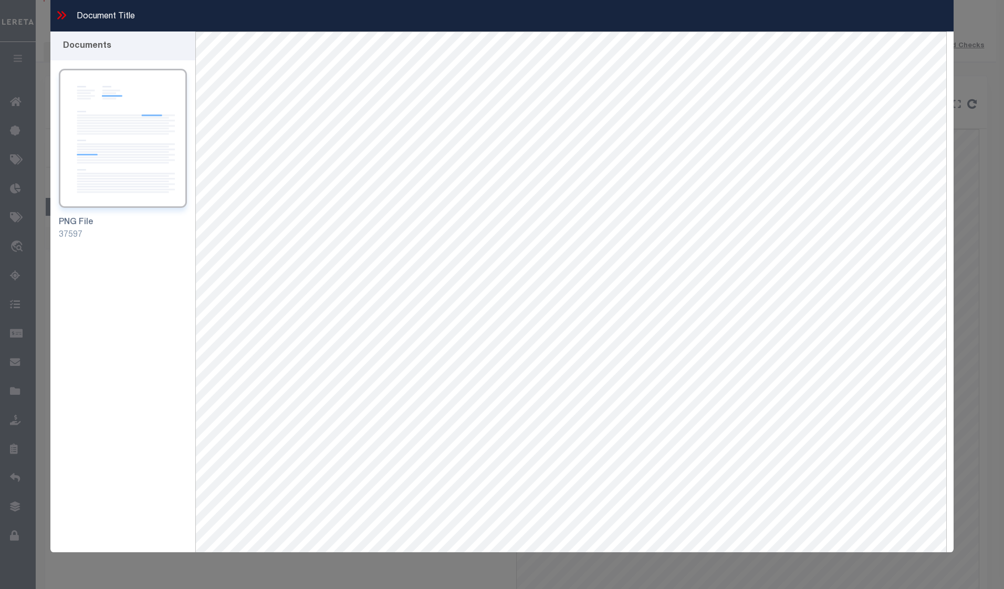
click at [55, 16] on icon at bounding box center [62, 15] width 14 height 14
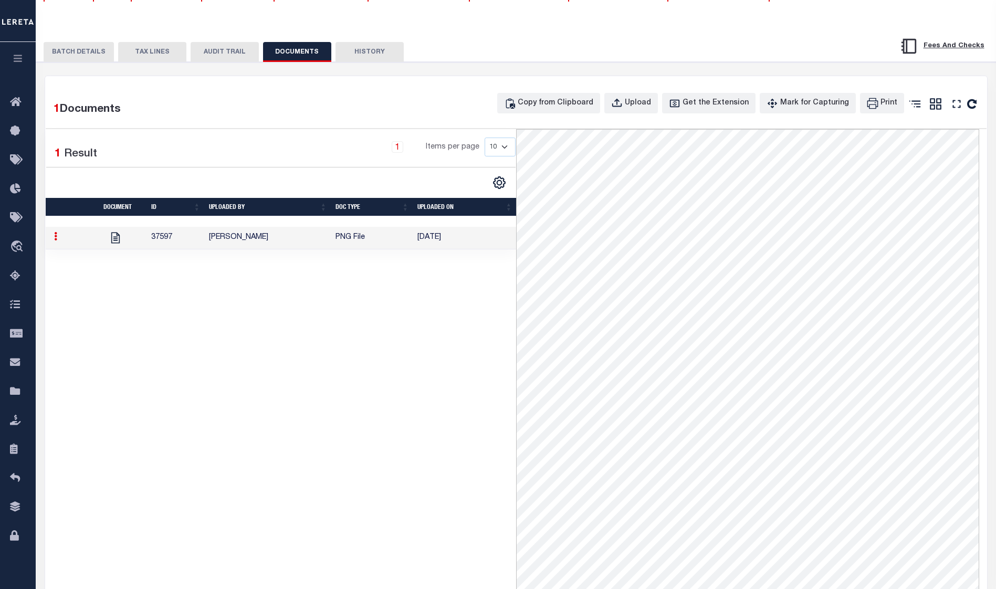
click at [229, 53] on button "AUDIT TRAIL" at bounding box center [225, 52] width 68 height 20
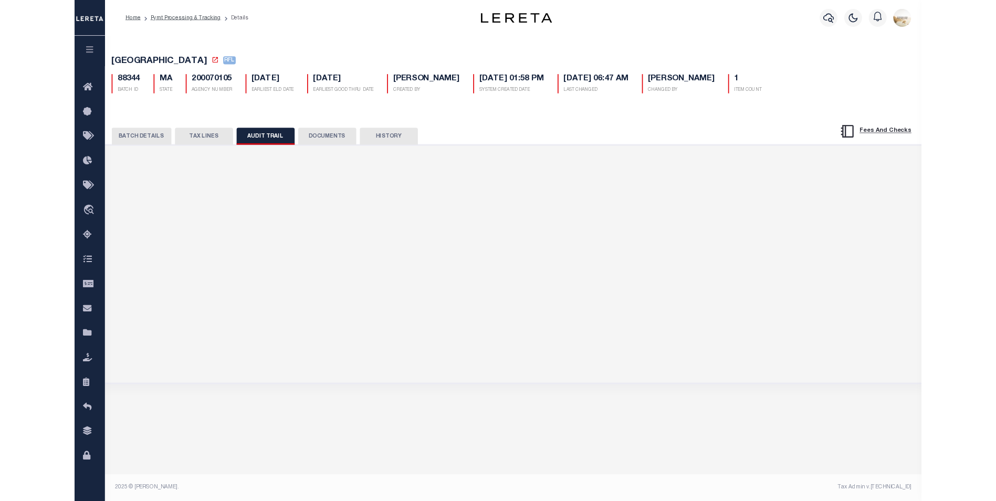
scroll to position [0, 0]
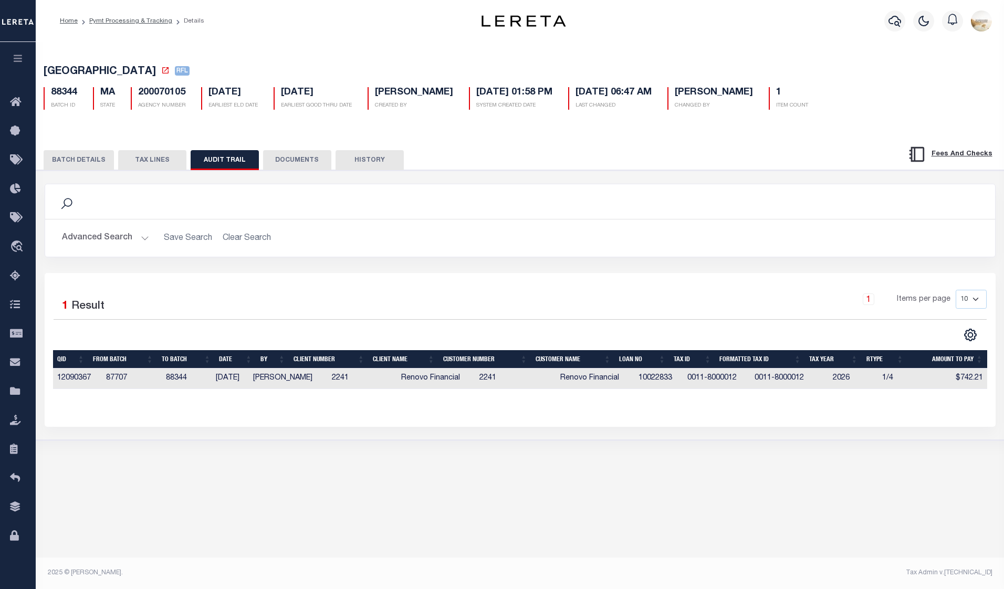
click at [132, 160] on button "TAX LINES" at bounding box center [152, 160] width 68 height 20
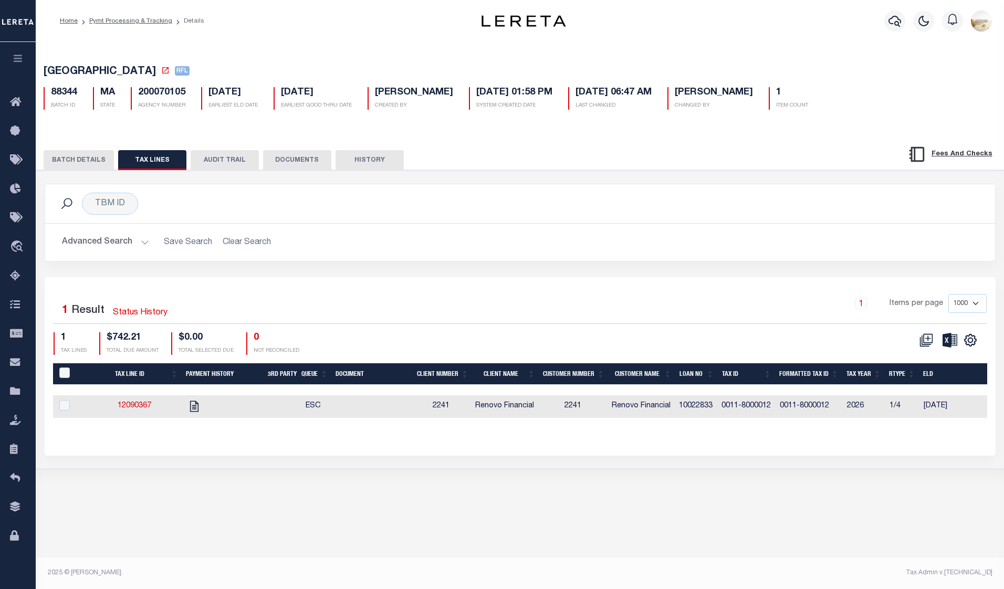
click at [85, 170] on button "BATCH DETAILS" at bounding box center [79, 160] width 70 height 20
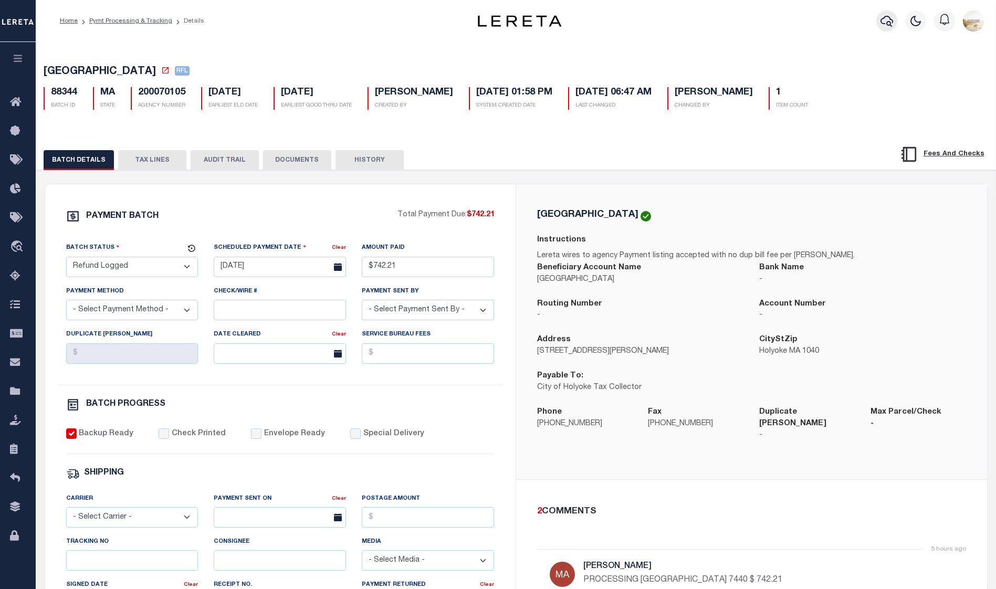
click at [886, 22] on icon "button" at bounding box center [886, 21] width 13 height 13
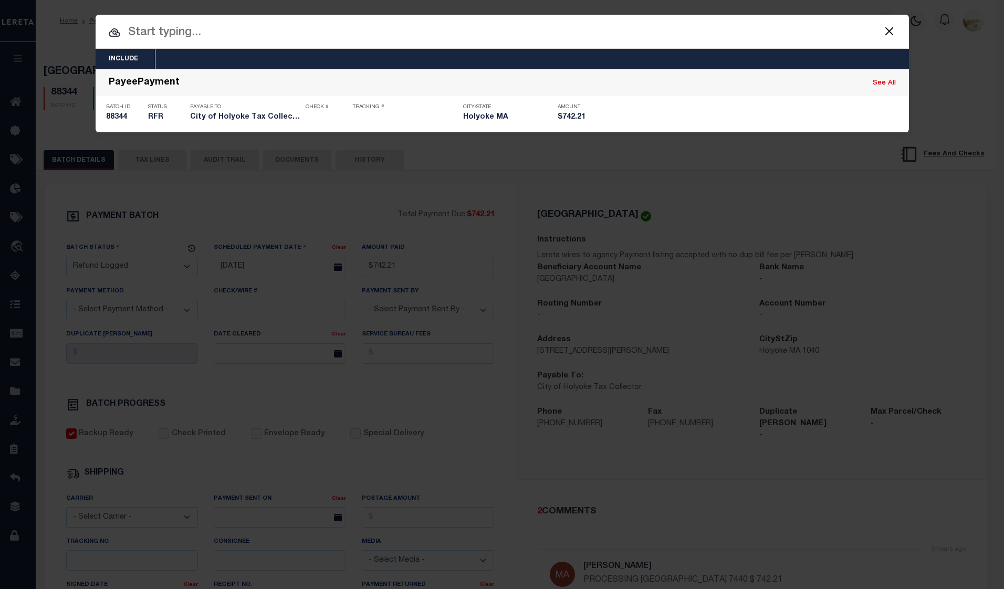
click at [262, 36] on input "text" at bounding box center [502, 33] width 813 height 18
click at [240, 36] on input "text" at bounding box center [502, 33] width 813 height 18
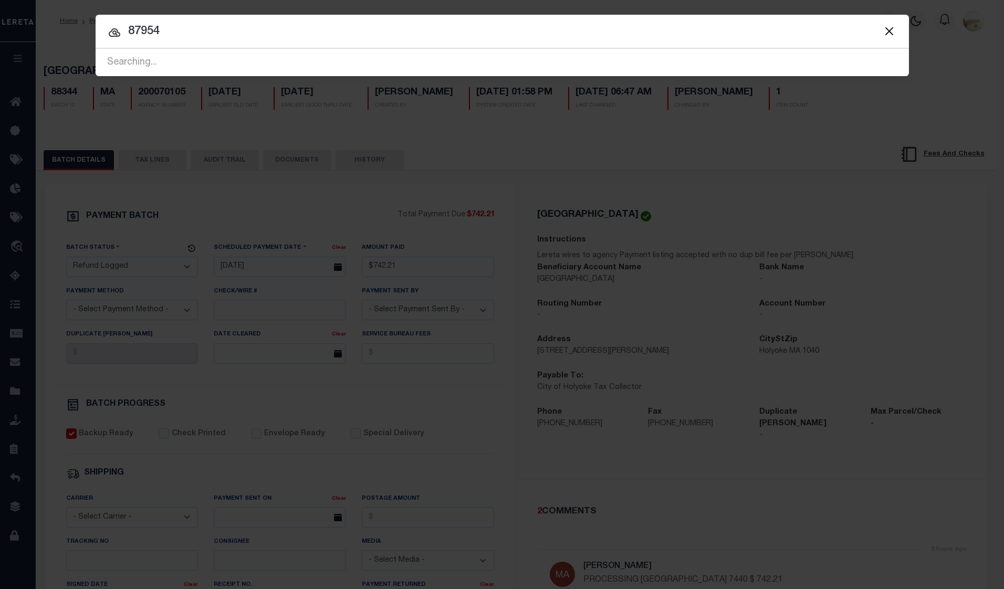
type input "87954"
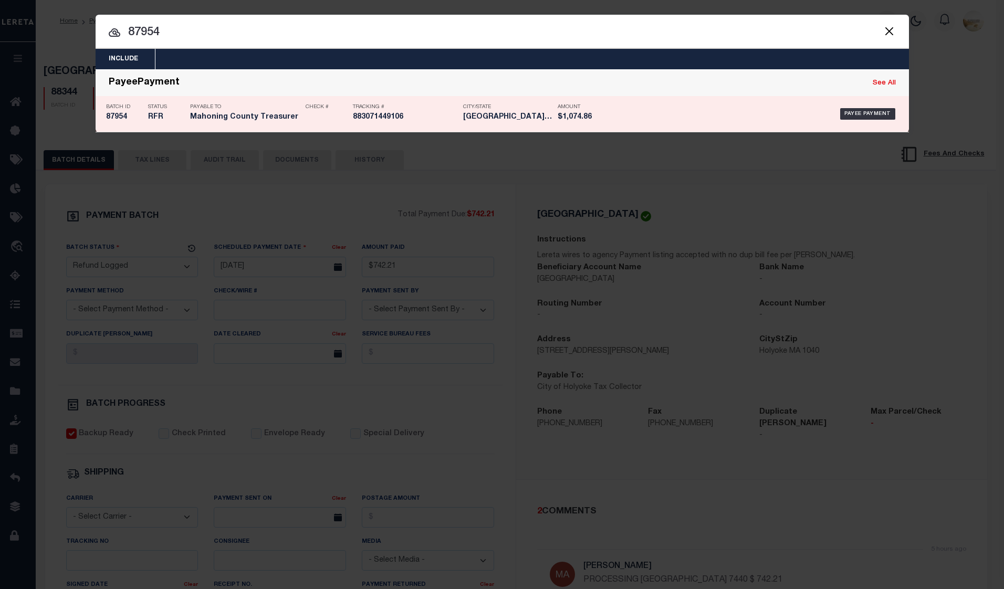
click at [114, 113] on h5 "87954" at bounding box center [124, 117] width 37 height 9
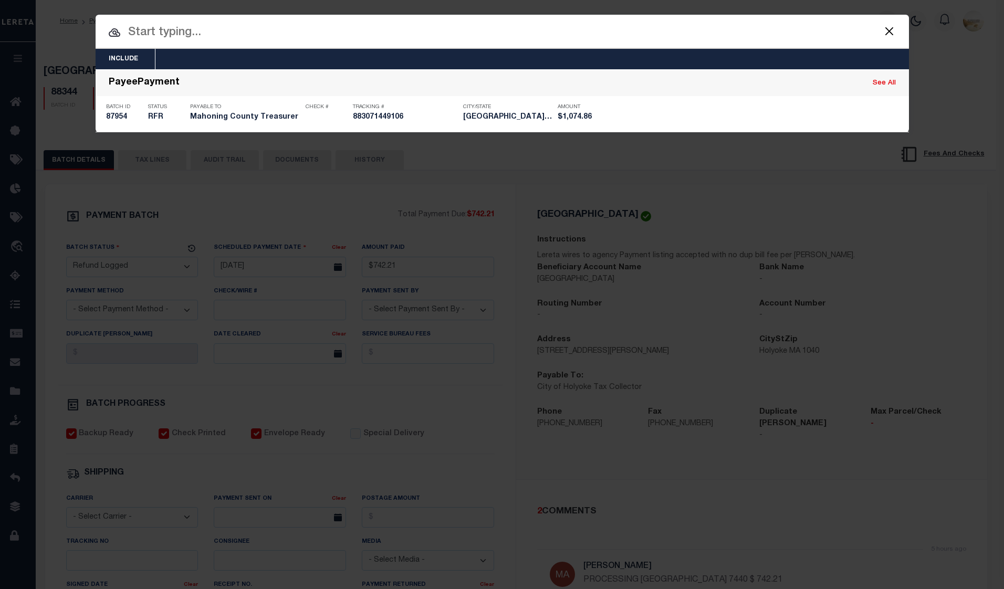
type input "$1,074.86"
checkbox input "true"
select select "FDX"
type input "[DATE]"
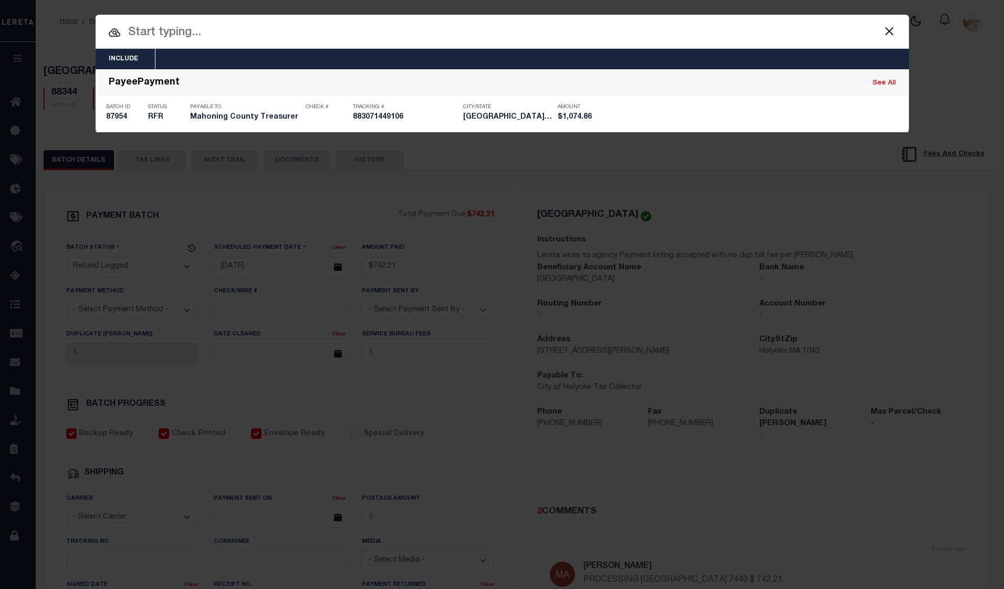
type input "883071449106"
type input "[PERSON_NAME]"
type input "[DATE]"
select select "1"
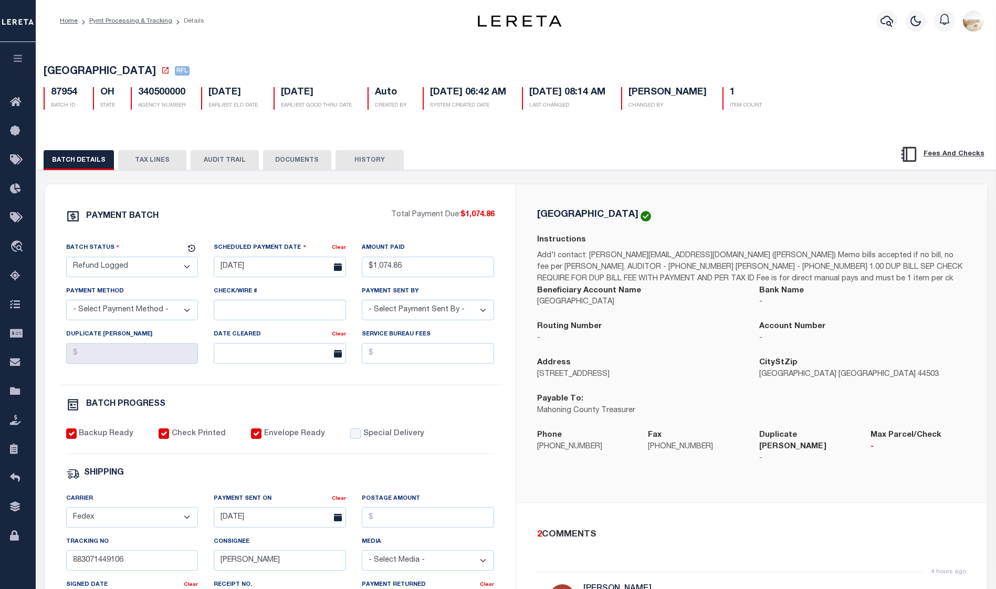
click at [251, 157] on button "AUDIT TRAIL" at bounding box center [225, 160] width 68 height 20
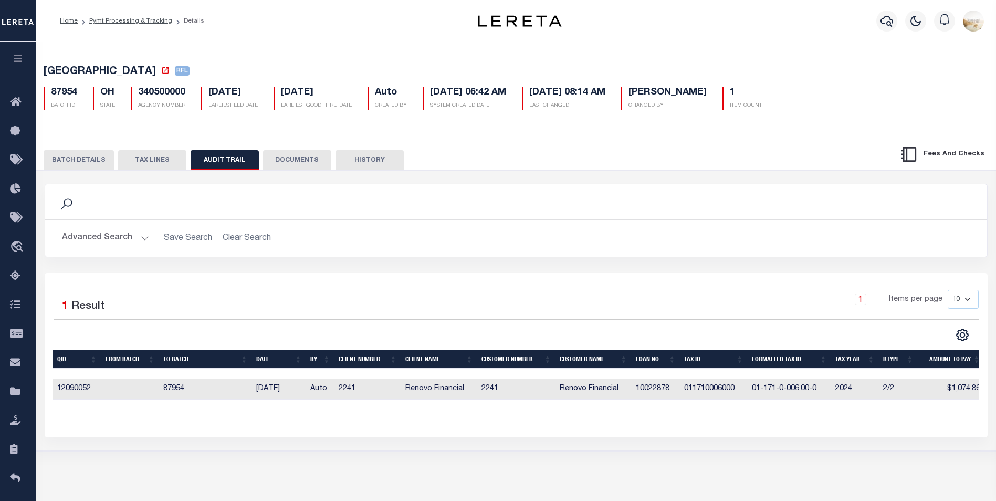
click at [94, 157] on button "BATCH DETAILS" at bounding box center [79, 160] width 70 height 20
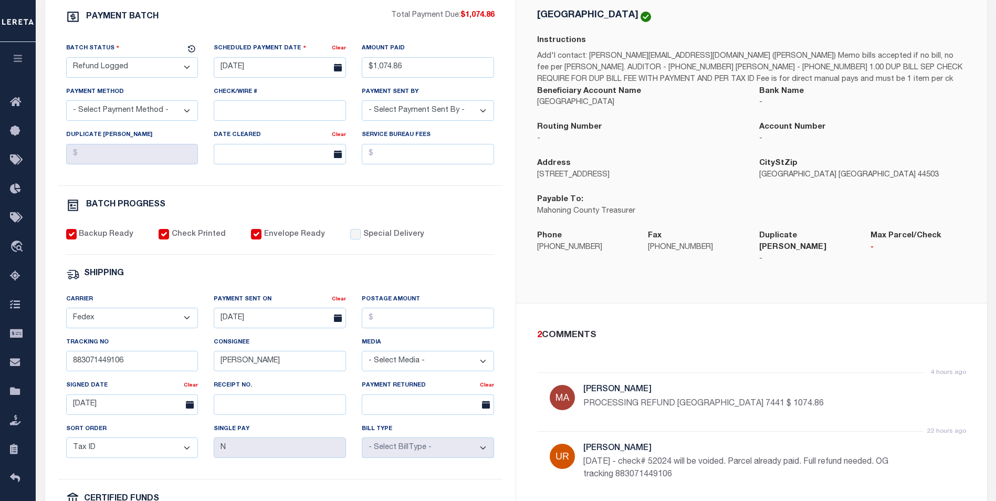
scroll to position [210, 0]
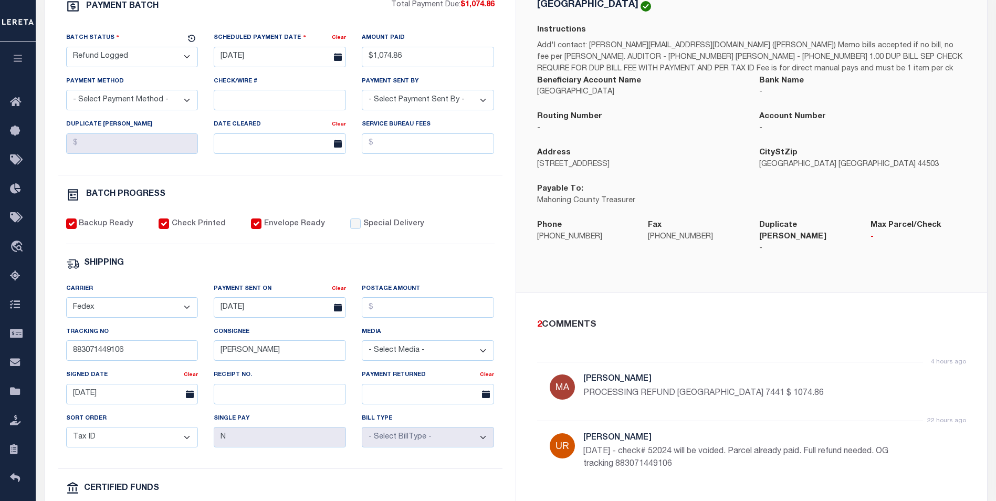
click at [903, 195] on div "Address [STREET_ADDRESS] CityStZip [GEOGRAPHIC_DATA] [GEOGRAPHIC_DATA] 44503 Pa…" at bounding box center [751, 183] width 445 height 72
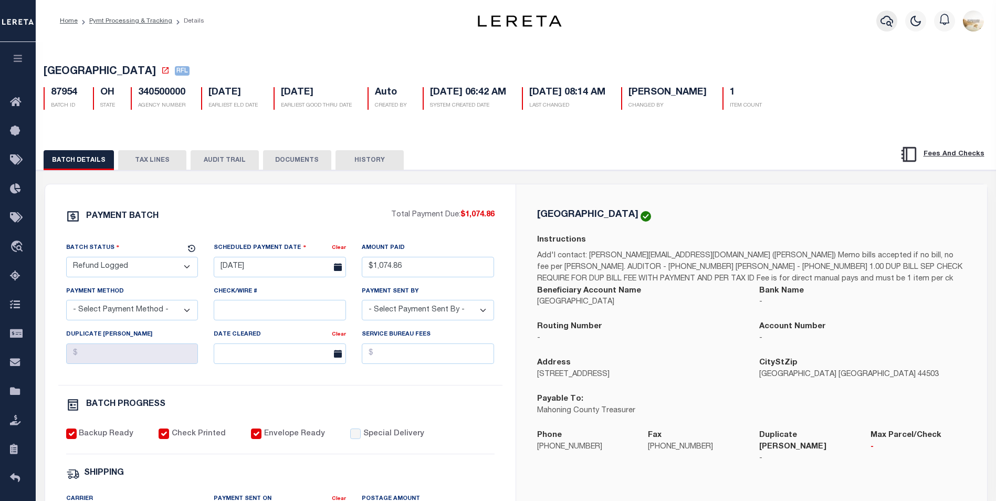
click at [887, 18] on icon "button" at bounding box center [886, 21] width 13 height 13
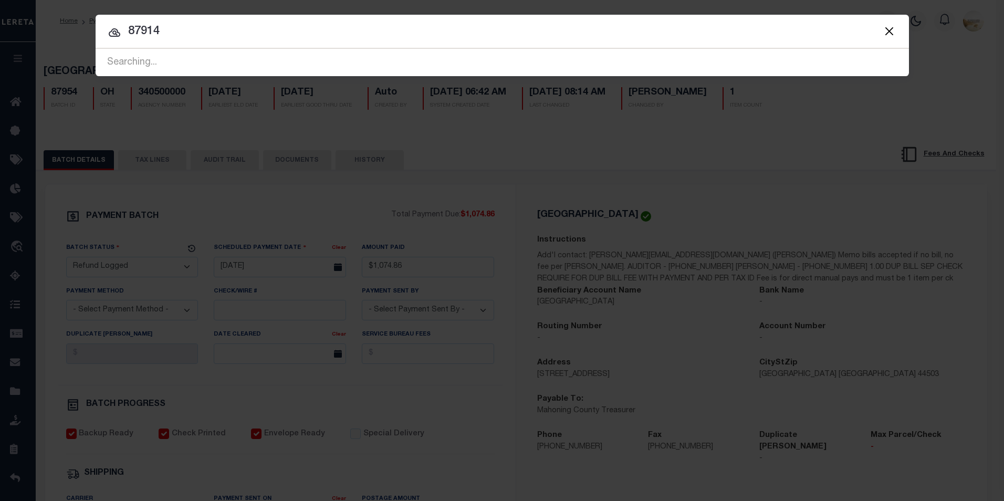
type input "87914"
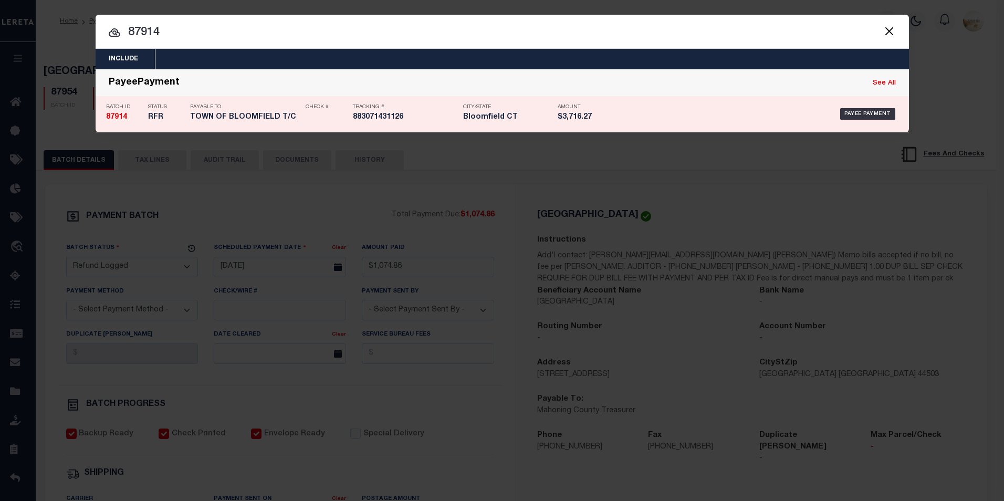
click at [124, 118] on strong "87914" at bounding box center [116, 116] width 21 height 7
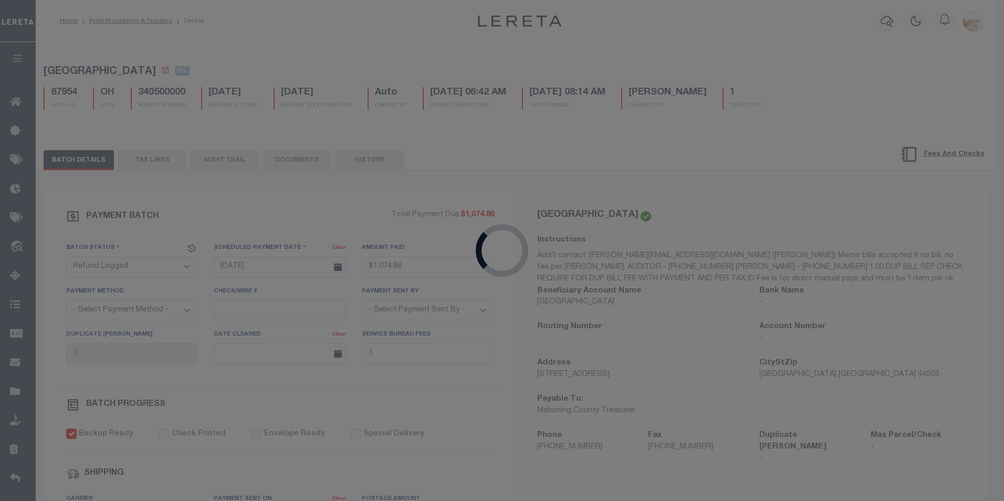
type input "$3,716.27"
checkbox input "false"
type input "883071431126"
type input "S.Straighter"
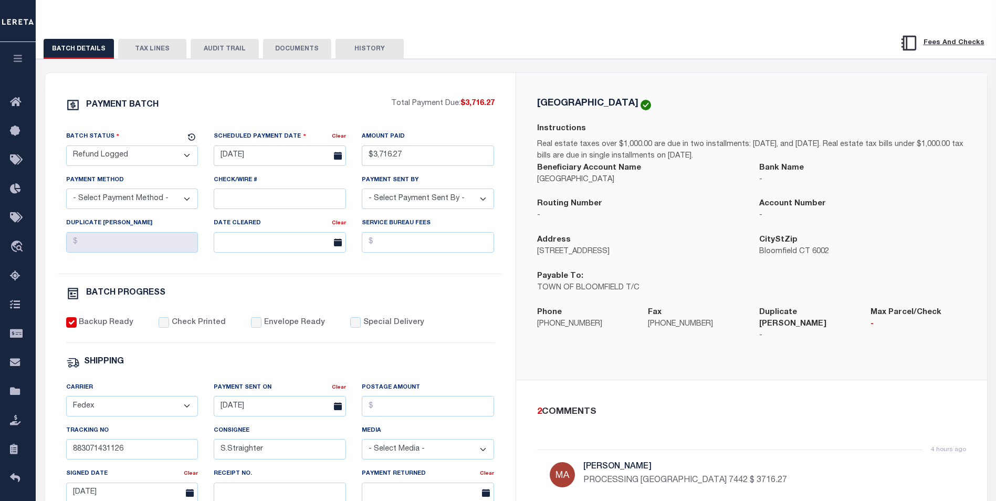
scroll to position [20, 0]
